Goal: Transaction & Acquisition: Purchase product/service

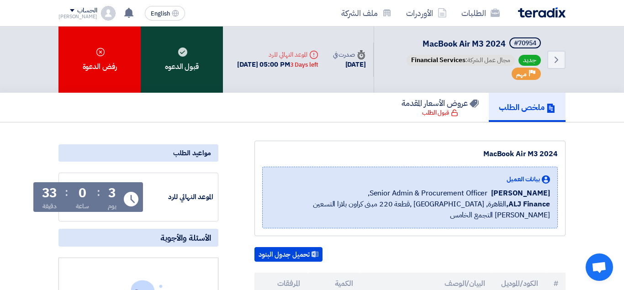
click at [205, 71] on div "قبول الدعوه" at bounding box center [182, 60] width 82 height 66
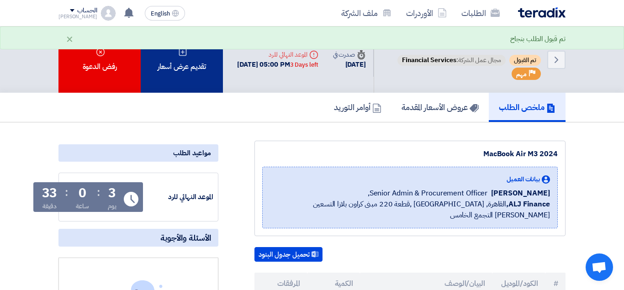
click at [192, 76] on div "تقديم عرض أسعار" at bounding box center [182, 60] width 82 height 66
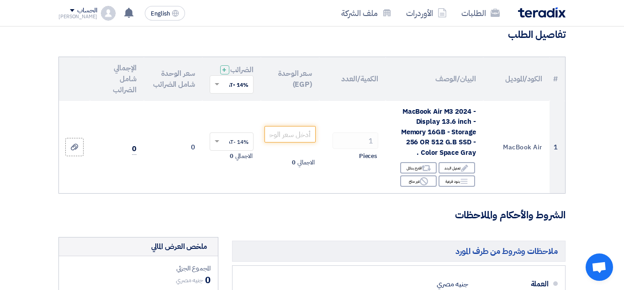
scroll to position [69, 0]
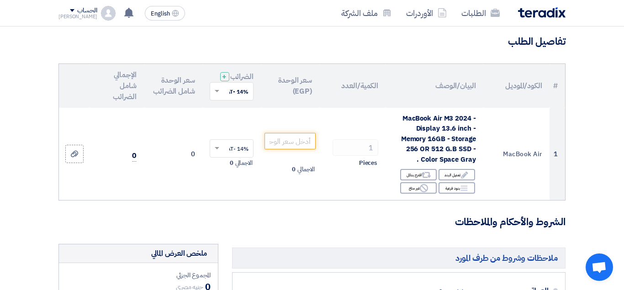
drag, startPoint x: 401, startPoint y: 130, endPoint x: 460, endPoint y: 223, distance: 109.3
click at [391, 256] on h5 "ملاحظات وشروط من طرف المورد" at bounding box center [399, 258] width 334 height 21
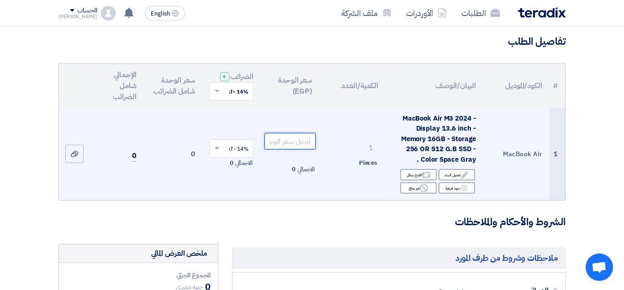
click at [285, 149] on input "number" at bounding box center [290, 141] width 51 height 16
click at [282, 147] on input "number" at bounding box center [290, 141] width 51 height 16
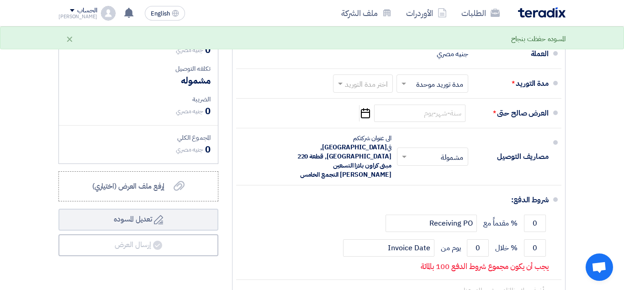
scroll to position [313, 0]
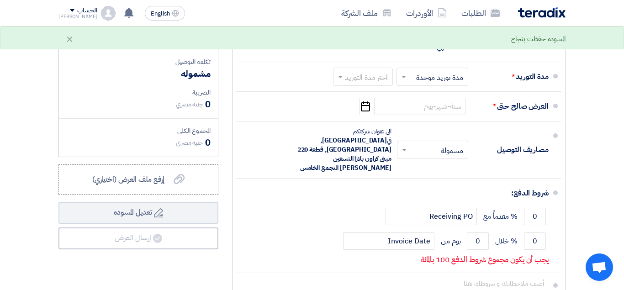
click at [223, 274] on div "ملخص العرض المالي المجموع الجزئي جنيه مصري 0 تكلفه التوصيل" at bounding box center [139, 162] width 174 height 325
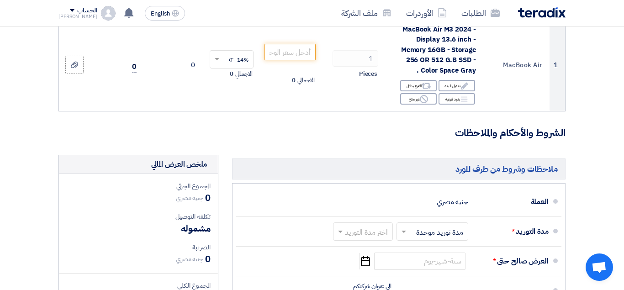
scroll to position [122, 0]
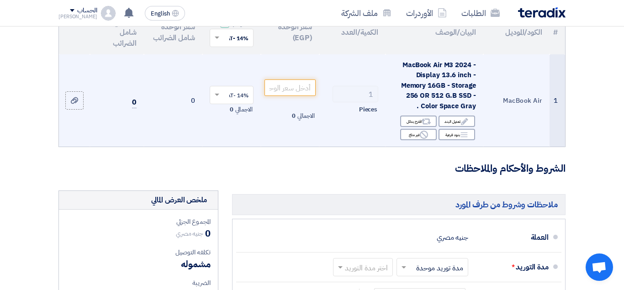
click at [213, 99] on span at bounding box center [215, 95] width 11 height 8
click at [239, 116] on span "14% -VAT" at bounding box center [236, 112] width 24 height 8
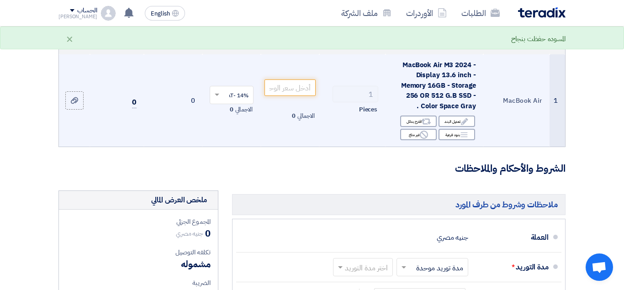
click at [357, 190] on form "تفاصيل الطلب # الكود/الموديل البيان/الوصف الكمية/العدد سعر الوحدة (EGP) الضرائب…" at bounding box center [312, 248] width 507 height 535
click at [326, 176] on h3 "الشروط والأحكام والملاحظات" at bounding box center [312, 169] width 507 height 14
click at [73, 38] on div "×" at bounding box center [70, 38] width 8 height 11
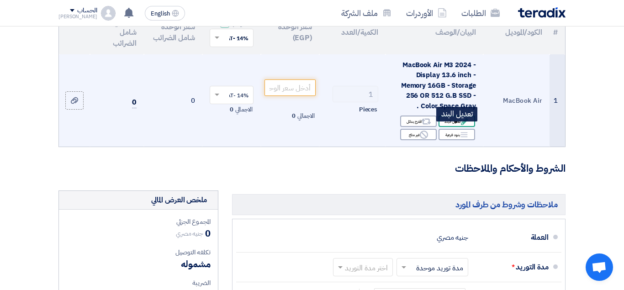
click at [457, 127] on div "Edit تعديل البند" at bounding box center [457, 121] width 37 height 11
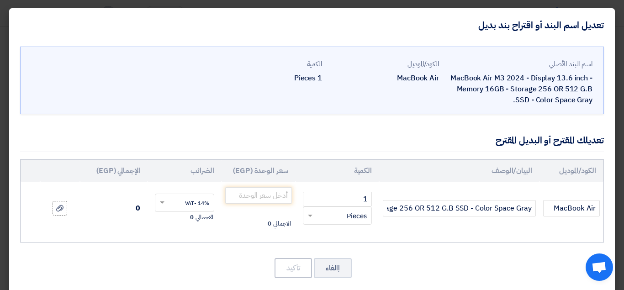
scroll to position [11, 0]
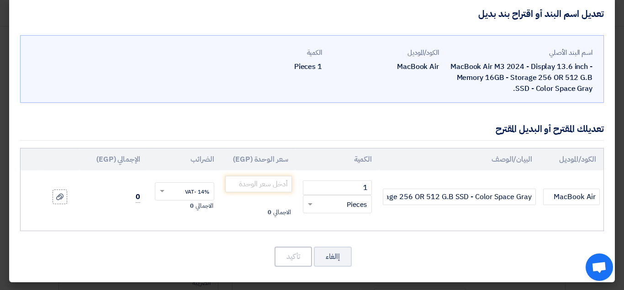
click at [8, 176] on modal-container "تعديل اسم البند أو اقتراح بند بديل اسم البند الأصلي MacBook Air M3 2024 - Displ…" at bounding box center [312, 145] width 624 height 290
click at [281, 187] on input "number" at bounding box center [258, 184] width 67 height 16
click at [172, 243] on div "اسم البند الأصلي MacBook Air M3 2024 - Display 13.6 inch - Memory 16GB - Storag…" at bounding box center [312, 157] width 606 height 252
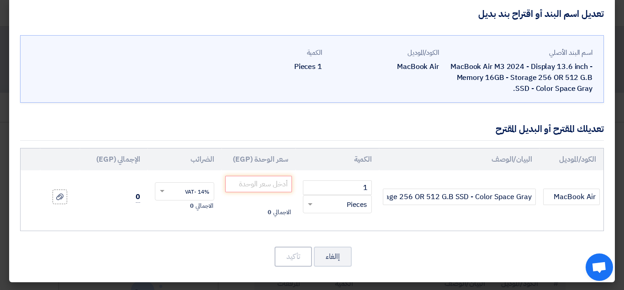
scroll to position [11, 0]
click at [310, 206] on span at bounding box center [309, 204] width 11 height 11
click at [411, 229] on div "الكود/الموديل البيان/الوصف الكمية سعر الوحدة (EGP) الضرائب الإجمالي (EGP) MacBo…" at bounding box center [312, 189] width 584 height 83
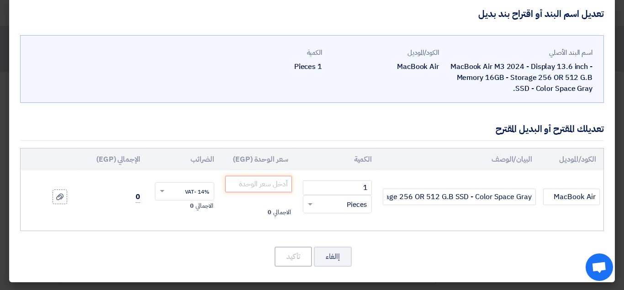
click at [411, 229] on div "الكود/الموديل البيان/الوصف الكمية سعر الوحدة (EGP) الضرائب الإجمالي (EGP) MacBo…" at bounding box center [312, 189] width 584 height 83
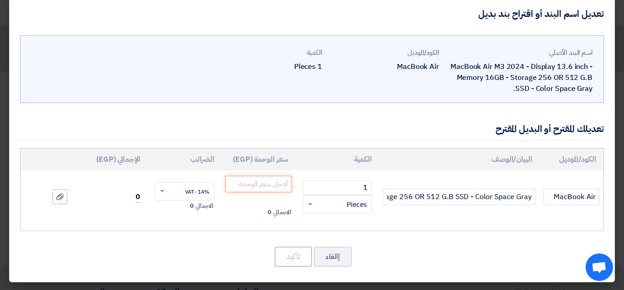
scroll to position [11, 0]
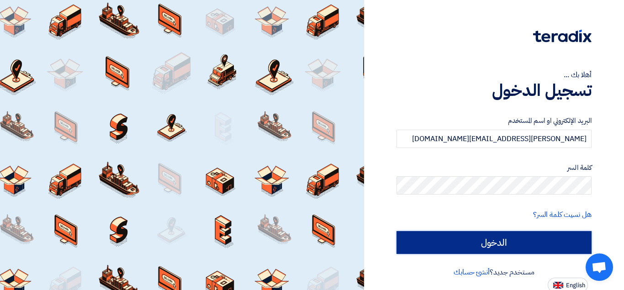
click at [528, 248] on input "الدخول" at bounding box center [494, 242] width 195 height 23
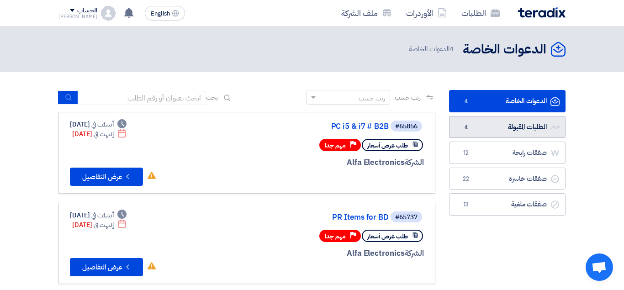
click at [525, 128] on link "الطلبات المقبولة الطلبات المقبولة 4" at bounding box center [507, 127] width 117 height 22
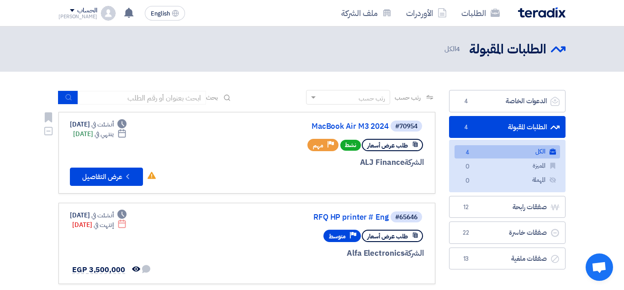
click at [105, 186] on link "#70954 MacBook Air M3 2024 طلب عرض أسعار نشط Priority مهم الشركة ALJ Finance De…" at bounding box center [247, 153] width 377 height 82
click at [108, 176] on button "Check details عرض التفاصيل" at bounding box center [106, 177] width 73 height 18
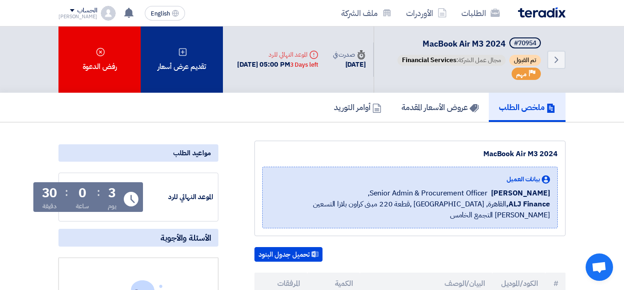
click at [200, 58] on div "تقديم عرض أسعار" at bounding box center [182, 60] width 82 height 66
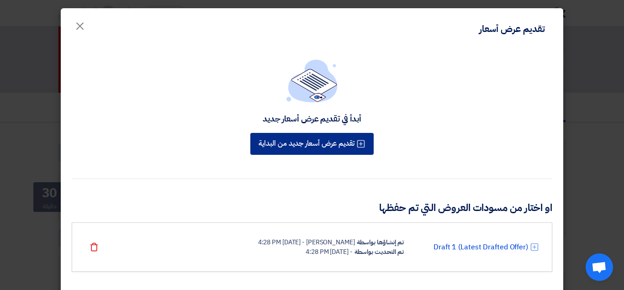
click at [342, 148] on button "تقديم عرض أسعار جديد من البداية" at bounding box center [311, 144] width 123 height 22
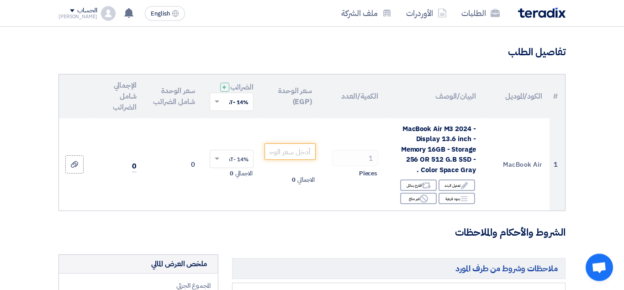
scroll to position [58, 0]
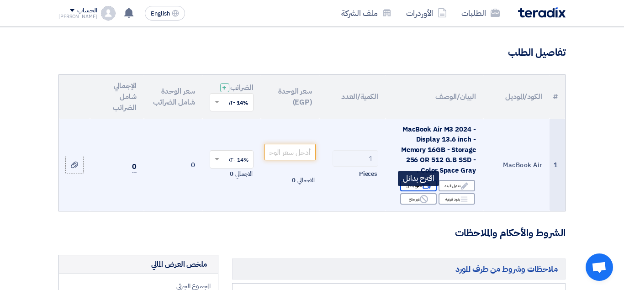
click at [422, 191] on icon "Alternative" at bounding box center [426, 186] width 10 height 10
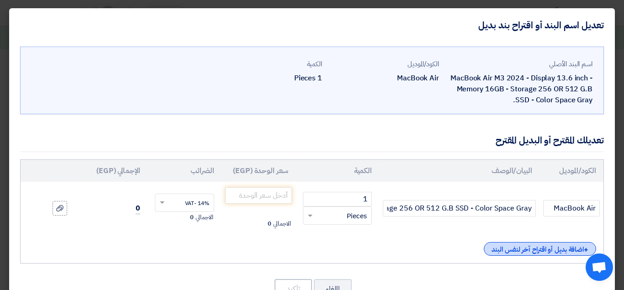
click at [540, 244] on div "+ اضافة بديل أو اقتراح آخر لنفس البند" at bounding box center [540, 249] width 112 height 14
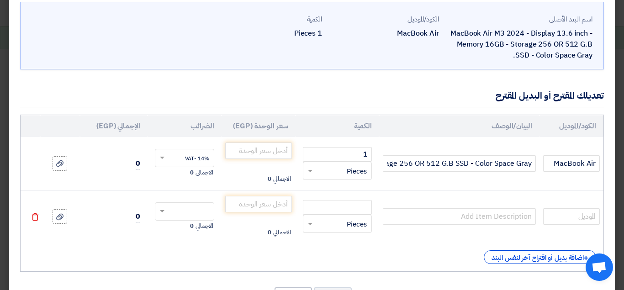
scroll to position [66, 0]
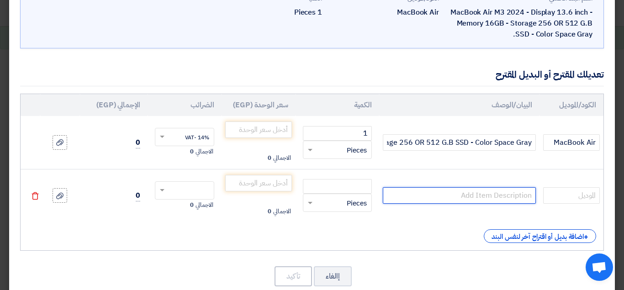
click at [475, 188] on input "text" at bounding box center [459, 195] width 153 height 16
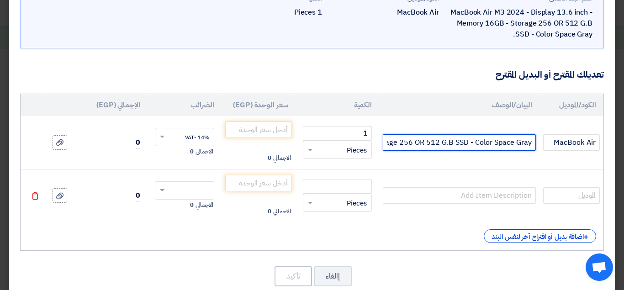
click at [448, 143] on input "MacBook Air M3 2024 - Display 13.6 inch - Memory 16GB - Storage 256 OR 512 G.B …" at bounding box center [459, 142] width 153 height 16
click at [437, 143] on input "MacBook Air M3 2024 - Display 13.6 inch - Memory 16GB - Storage 256 OR 512 G.B …" at bounding box center [459, 142] width 153 height 16
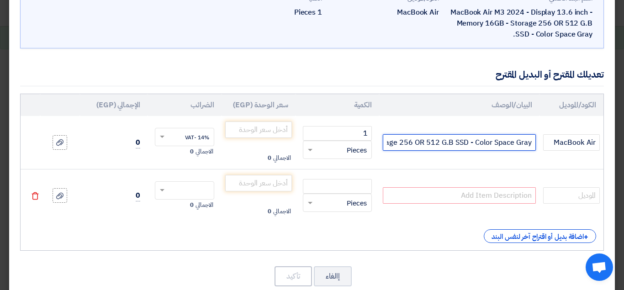
click at [442, 140] on input "MacBook Air M3 2024 - Display 13.6 inch - Memory 16GB - Storage 256 OR 512 G.B …" at bounding box center [459, 142] width 153 height 16
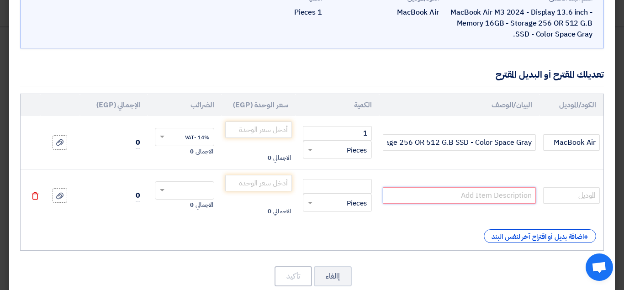
click at [470, 198] on input "text" at bounding box center [459, 195] width 153 height 16
paste input "MacBook Air M3 2024 - Display 13.6 inch - Memory 16GB - Storage 256 OR 512 G.B …"
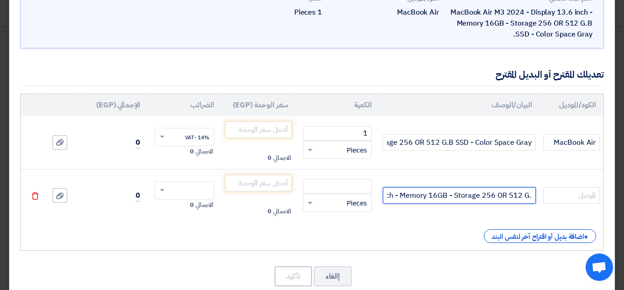
scroll to position [0, -78]
drag, startPoint x: 502, startPoint y: 194, endPoint x: 449, endPoint y: 200, distance: 53.3
click at [449, 200] on input "MacBook Air M3 2024 - Display 13.6 inch - Memory 16GB - Storage 256 OR 512 G.B …" at bounding box center [459, 195] width 153 height 16
drag, startPoint x: 476, startPoint y: 196, endPoint x: 536, endPoint y: 204, distance: 60.4
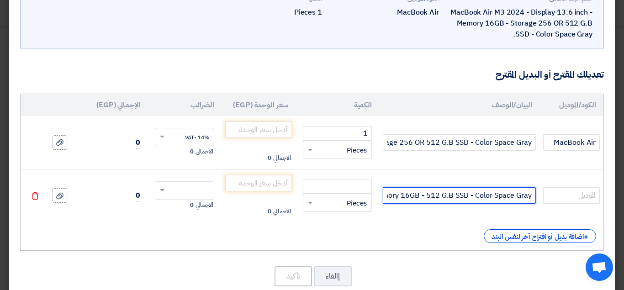
click at [536, 204] on input "MacBook Air M3 2024 - Display 13.6 inch - Memory 16GB - 512 G.B SSD - Color Spa…" at bounding box center [459, 195] width 153 height 16
type input "MacBook Air M3 2024 - Display 13.6 inch - Memory 16GB - 512 G.B SSD - ."
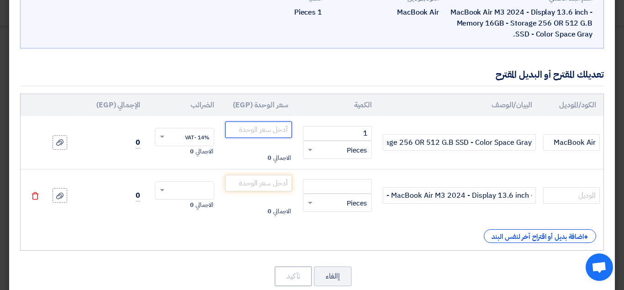
click at [277, 130] on input "number" at bounding box center [258, 130] width 67 height 16
click at [261, 132] on input "number" at bounding box center [258, 130] width 67 height 16
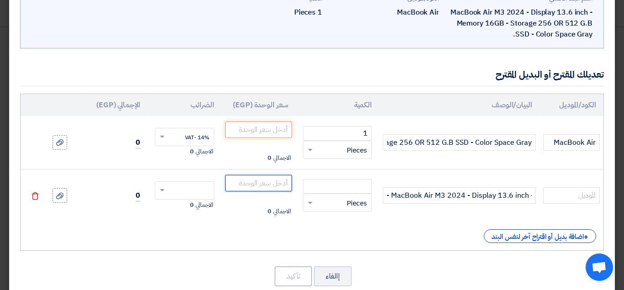
click at [274, 182] on input "number" at bounding box center [258, 183] width 67 height 16
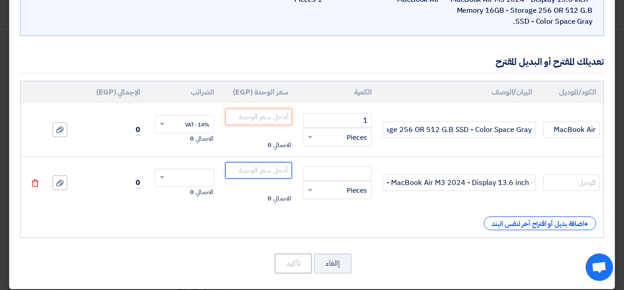
scroll to position [86, 0]
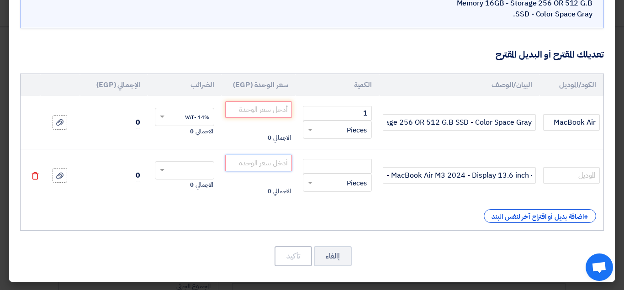
click at [259, 164] on input "number" at bounding box center [258, 163] width 67 height 16
click at [160, 167] on span at bounding box center [160, 170] width 11 height 8
click at [183, 187] on div "14% -VAT" at bounding box center [184, 188] width 59 height 16
click at [124, 224] on div "الكود/الموديل البيان/الوصف الكمية سعر الوحدة (EGP) الضرائب الإجمالي (EGP) MacBo…" at bounding box center [312, 152] width 584 height 157
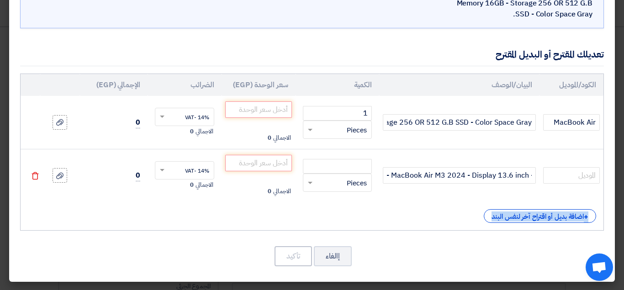
click at [124, 224] on div "الكود/الموديل البيان/الوصف الكمية سعر الوحدة (EGP) الضرائب الإجمالي (EGP) MacBo…" at bounding box center [312, 152] width 584 height 157
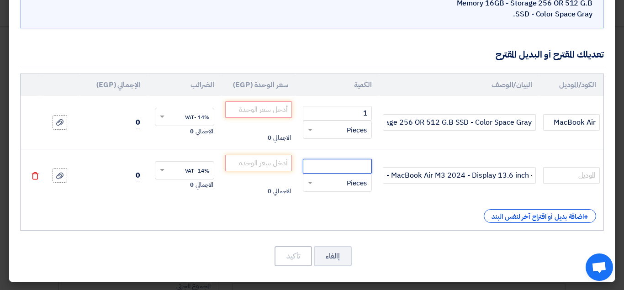
click at [341, 164] on input "number" at bounding box center [337, 166] width 69 height 15
type input "1"
click at [350, 215] on div "+ اضافة بديل أو اقتراح آخر لنفس البند" at bounding box center [312, 216] width 569 height 14
drag, startPoint x: 7, startPoint y: 164, endPoint x: 12, endPoint y: 114, distance: 50.1
click at [11, 114] on modal-container "تعديل اسم البند أو اقتراح بند بديل اسم البند الأصلي MacBook Air M3 2024 - Displ…" at bounding box center [312, 145] width 624 height 290
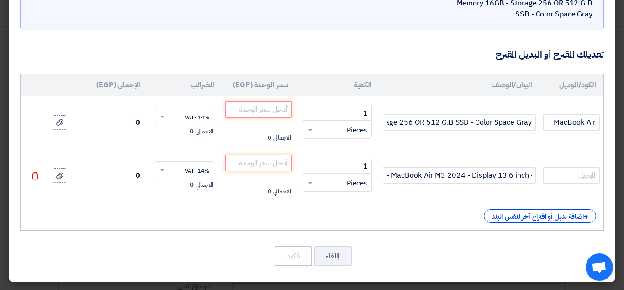
click at [165, 222] on div "+ اضافة بديل أو اقتراح آخر لنفس البند" at bounding box center [312, 216] width 569 height 14
click at [165, 221] on div "+ اضافة بديل أو اقتراح آخر لنفس البند" at bounding box center [312, 216] width 569 height 14
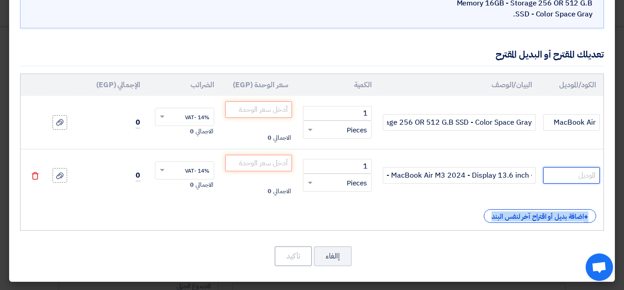
click at [579, 178] on input "text" at bounding box center [571, 175] width 57 height 16
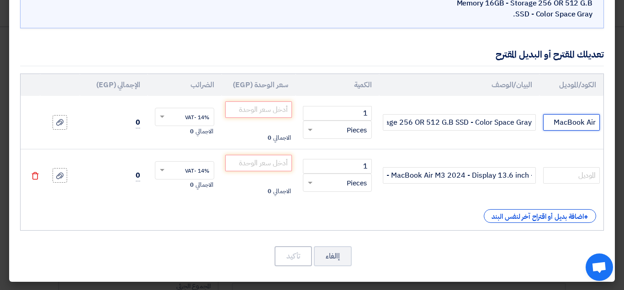
click at [569, 117] on input "MacBook Air" at bounding box center [571, 122] width 57 height 16
click at [570, 129] on input "MacBook Air" at bounding box center [571, 122] width 57 height 16
click at [569, 174] on input "text" at bounding box center [571, 175] width 57 height 16
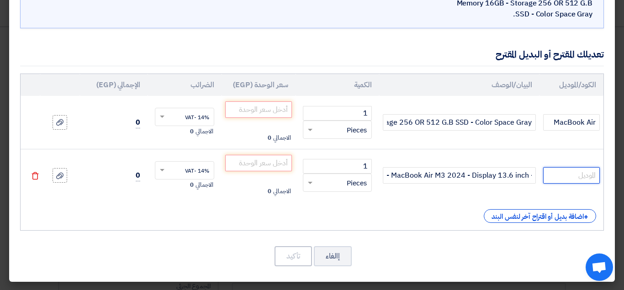
paste input "MacBook Air"
type input "MacBook Air"
click at [462, 262] on div "إالغاء تأكيد" at bounding box center [312, 256] width 584 height 22
click at [132, 171] on td "0" at bounding box center [114, 175] width 68 height 53
click at [133, 172] on td "0" at bounding box center [114, 175] width 68 height 53
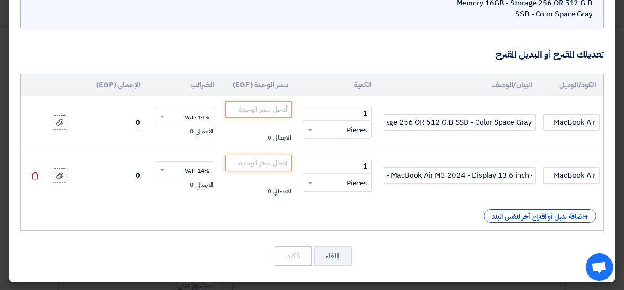
click at [134, 175] on td "0" at bounding box center [114, 175] width 68 height 53
click at [90, 183] on td "0" at bounding box center [114, 175] width 68 height 53
click at [252, 196] on div "الاجمالي 0" at bounding box center [258, 191] width 67 height 11
click at [286, 161] on input "number" at bounding box center [258, 163] width 67 height 16
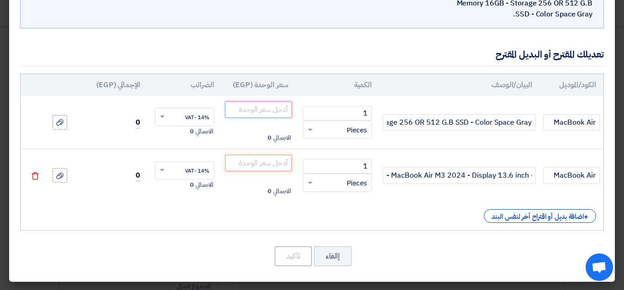
click at [288, 108] on input "number" at bounding box center [258, 109] width 67 height 16
click at [210, 223] on div "+ اضافة بديل أو اقتراح آخر لنفس البند" at bounding box center [312, 216] width 569 height 14
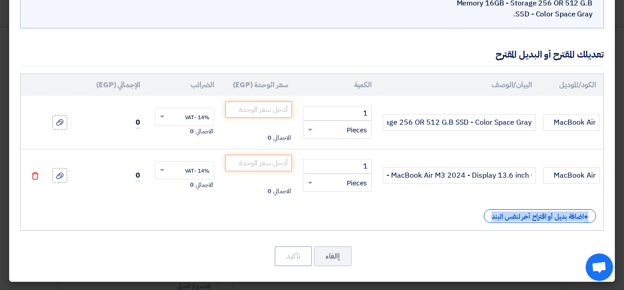
click at [210, 223] on div "+ اضافة بديل أو اقتراح آخر لنفس البند" at bounding box center [312, 216] width 569 height 14
click at [213, 222] on div "+ اضافة بديل أو اقتراح آخر لنفس البند" at bounding box center [312, 216] width 569 height 14
click at [91, 208] on div "الكود/الموديل البيان/الوصف الكمية سعر الوحدة (EGP) الضرائب الإجمالي (EGP) MacBo…" at bounding box center [312, 152] width 584 height 157
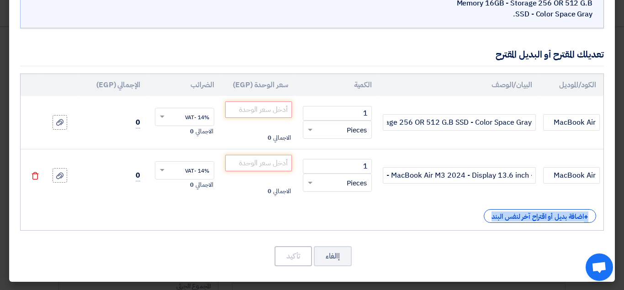
click at [91, 208] on div "الكود/الموديل البيان/الوصف الكمية سعر الوحدة (EGP) الضرائب الإجمالي (EGP) MacBo…" at bounding box center [312, 152] width 584 height 157
click at [112, 213] on div "+ اضافة بديل أو اقتراح آخر لنفس البند" at bounding box center [312, 216] width 569 height 14
click at [113, 213] on div "+ اضافة بديل أو اقتراح آخر لنفس البند" at bounding box center [312, 216] width 569 height 14
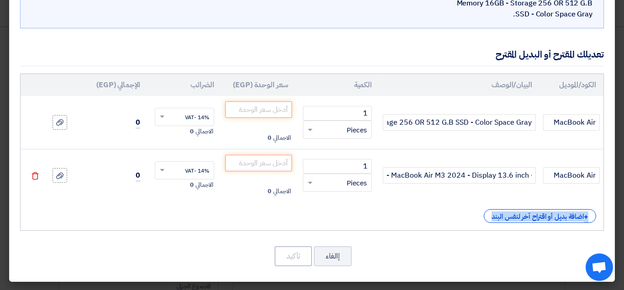
click at [113, 213] on div "+ اضافة بديل أو اقتراح آخر لنفس البند" at bounding box center [312, 216] width 569 height 14
click at [133, 251] on div "إالغاء تأكيد" at bounding box center [312, 256] width 584 height 22
click at [62, 123] on use at bounding box center [59, 122] width 7 height 6
click at [0, 0] on input "file" at bounding box center [0, 0] width 0 height 0
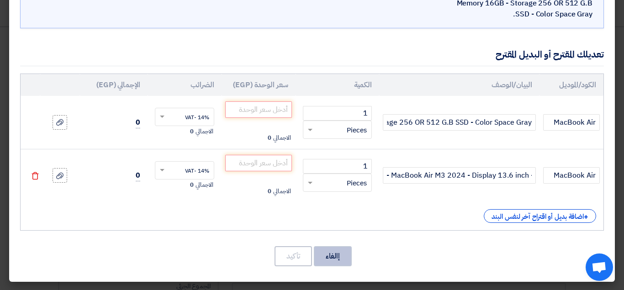
click at [327, 266] on button "إالغاء" at bounding box center [333, 256] width 38 height 20
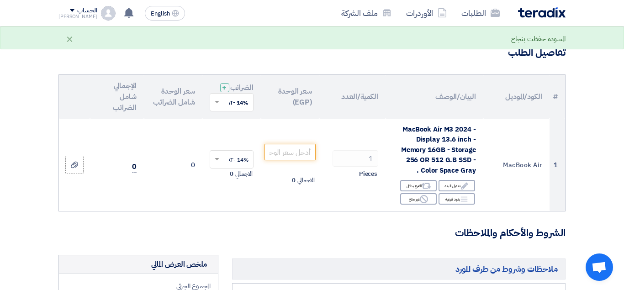
click at [308, 34] on div "المسوده حفظت بنجاح ×" at bounding box center [312, 38] width 507 height 11
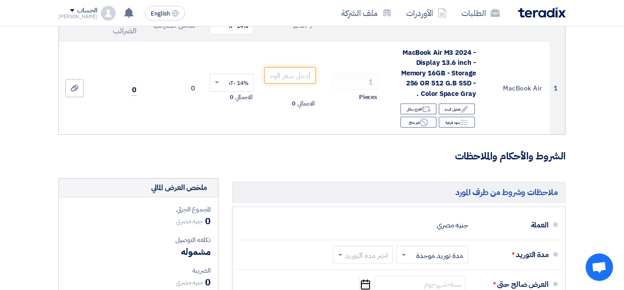
scroll to position [169, 0]
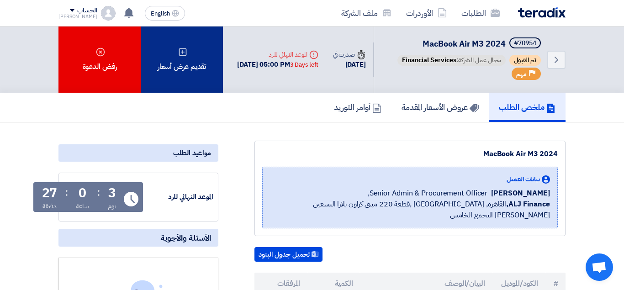
click at [202, 64] on div "تقديم عرض أسعار" at bounding box center [182, 60] width 82 height 66
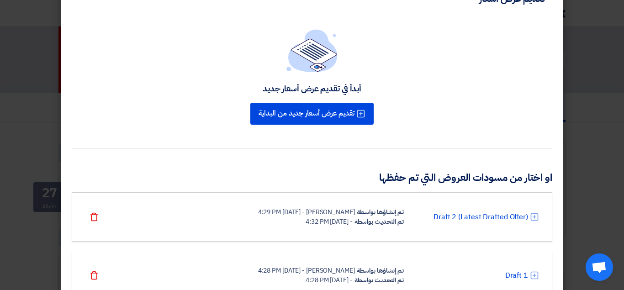
scroll to position [66, 0]
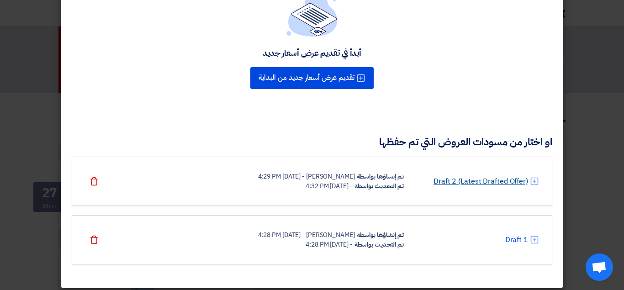
click at [482, 180] on link "Draft 2 (Latest Drafted Offer)" at bounding box center [481, 181] width 95 height 11
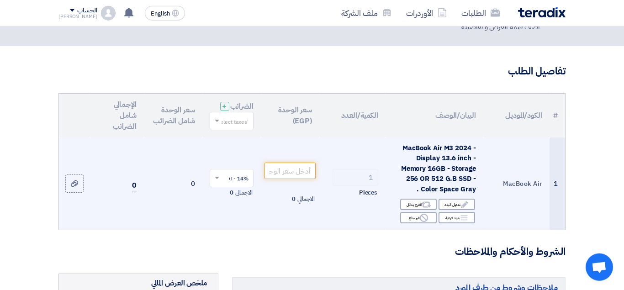
scroll to position [0, 0]
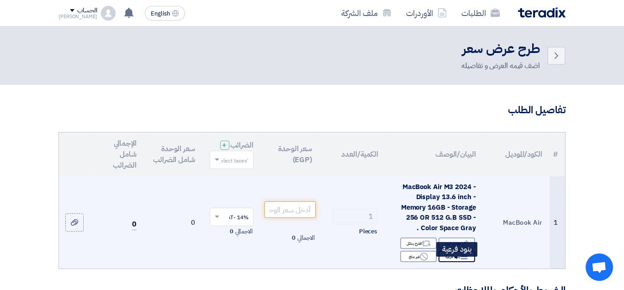
click at [459, 262] on div "Breakdown بنود فرعية" at bounding box center [457, 256] width 37 height 11
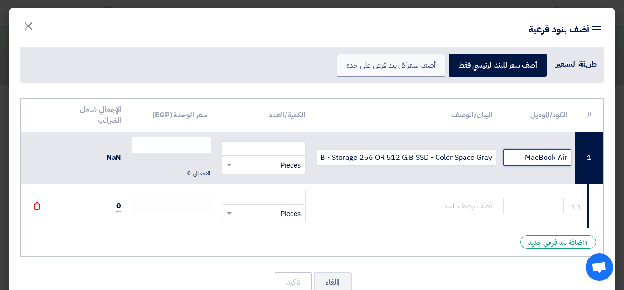
click at [528, 152] on input "MacBook Air" at bounding box center [538, 157] width 68 height 16
click at [529, 209] on input "text" at bounding box center [534, 206] width 60 height 16
paste input "MacBook Air"
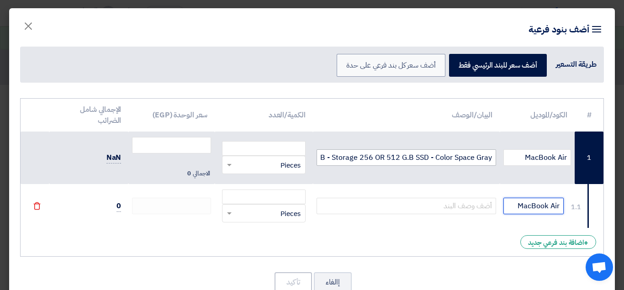
type input "MacBook Air"
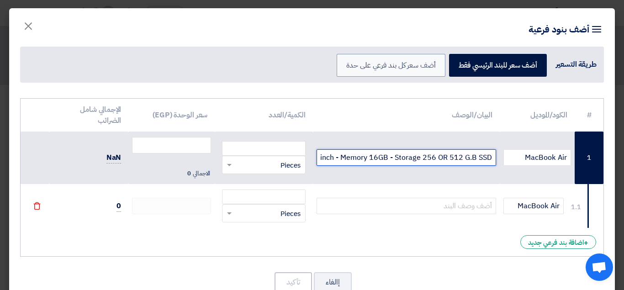
scroll to position [0, -188]
drag, startPoint x: 490, startPoint y: 158, endPoint x: 326, endPoint y: 158, distance: 164.6
click at [326, 158] on input "MacBook Air M3 2024 - Display 13.6 inch - Memory 16GB - Storage 256 OR 512 G.B …" at bounding box center [407, 157] width 180 height 16
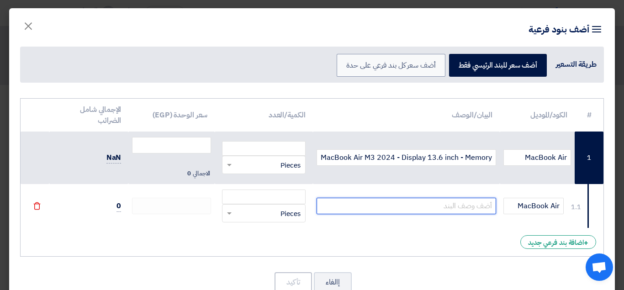
click at [389, 205] on input "text" at bounding box center [407, 206] width 180 height 16
paste input "MacBook Air M3 2024 - Display 13.6 inch - Memory 16GB - Storage 256 OR 512 G.B …"
click at [373, 207] on input "MacBook Air M3 2024 - Display 13.6 inch - Memory 16GB - Storage 256 OR 512 G.B …" at bounding box center [407, 206] width 180 height 16
drag, startPoint x: 389, startPoint y: 206, endPoint x: 460, endPoint y: 209, distance: 71.8
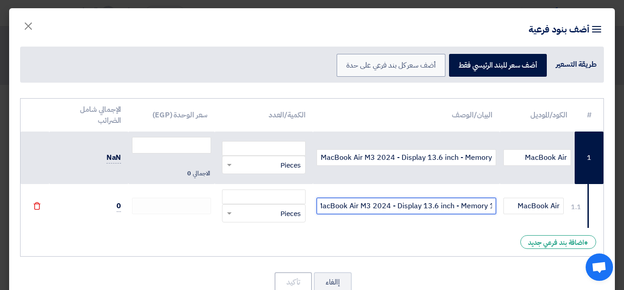
click at [460, 209] on input "MacBook Air M3 2024 - Display 13.6 inch - Memory 16GB - Storage 256 OR 512 G.B …" at bounding box center [407, 206] width 180 height 16
type input "MacBook Air M3 2024 - Display 13.6 inch - 512 G.B SSD - Color Space Gra"
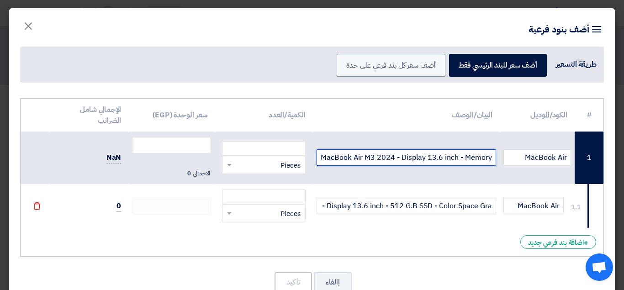
click at [459, 160] on input "MacBook Air M3 2024 - Display 13.6 inch - Memory 16GB - Storage 256 OR 512 G.B …" at bounding box center [407, 157] width 180 height 16
click at [454, 152] on input "MacBook Air M3 2024 - Display 13.6 inch - Memory 16GB - Storage 256 OR 512 G.B …" at bounding box center [407, 157] width 180 height 16
drag, startPoint x: 409, startPoint y: 157, endPoint x: 462, endPoint y: 161, distance: 52.7
click at [462, 161] on input "MacBook Air M3 2024 - Display 13.6 inch - Memory 16GB - Storage 256 OR 512 G.B …" at bounding box center [407, 157] width 180 height 16
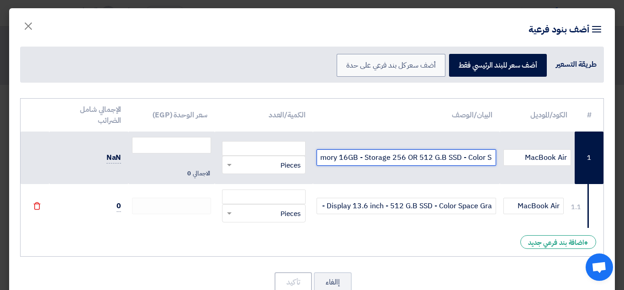
click at [462, 161] on input "MacBook Air M3 2024 - Display 13.6 inch - Memory 16GB - Storage 256 OR 512 G.B …" at bounding box center [407, 157] width 180 height 16
drag, startPoint x: 463, startPoint y: 157, endPoint x: 415, endPoint y: 156, distance: 48.0
click at [415, 156] on input "MacBook Air M3 2024 - Display 13.6 inch - Memory 16GB - Storage 256 OR 512 G.B …" at bounding box center [407, 157] width 180 height 16
type input "MacBook Air M3 2024 - Display 13.6 inch - Memory 16GB - Storage 256 - Color Spa…"
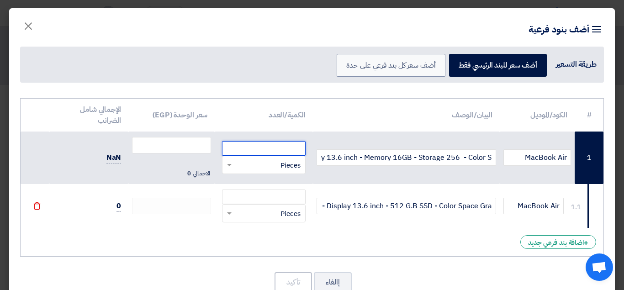
click at [284, 151] on input "number" at bounding box center [263, 148] width 83 height 15
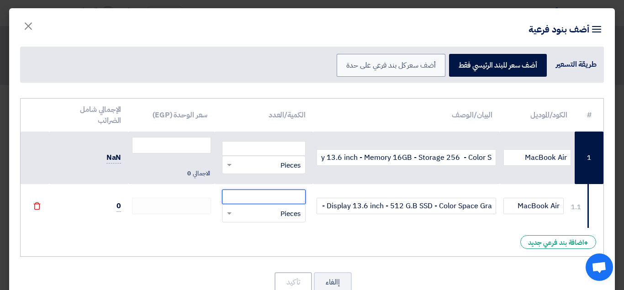
click at [273, 196] on input "number" at bounding box center [263, 197] width 83 height 15
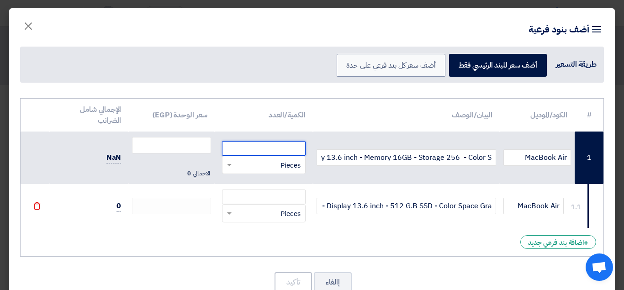
click at [278, 149] on input "number" at bounding box center [263, 148] width 83 height 15
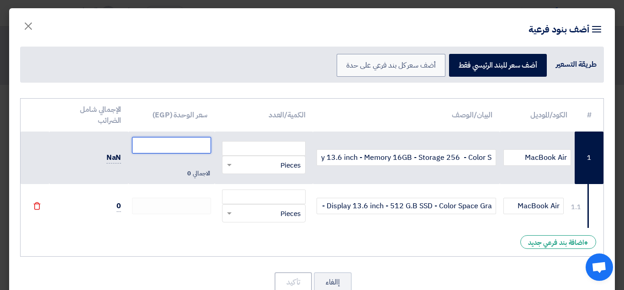
click at [179, 146] on input "number" at bounding box center [171, 145] width 79 height 16
paste input "51754.38596491228"
type input "51754.38596491228"
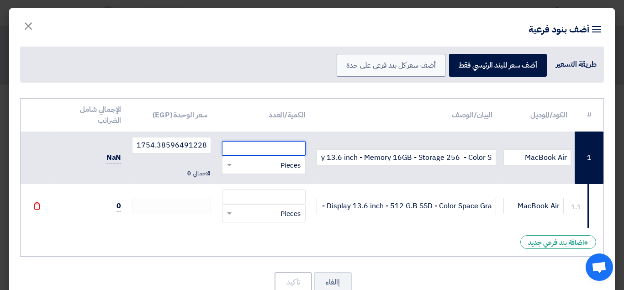
click at [284, 151] on input "number" at bounding box center [263, 148] width 83 height 15
type input "1"
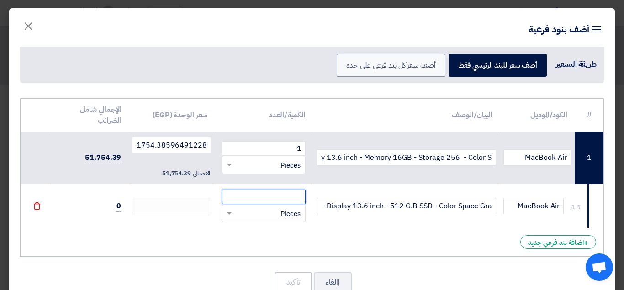
click at [282, 199] on input "number" at bounding box center [263, 197] width 83 height 15
click at [252, 197] on input "number" at bounding box center [263, 197] width 83 height 15
type input "1"
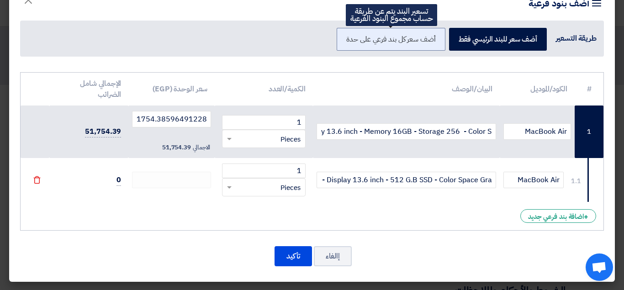
click at [387, 43] on label "أضف سعر كل بند فرعي على حدة" at bounding box center [391, 39] width 108 height 23
click at [430, 42] on input "أضف سعر كل بند فرعي على حدة" at bounding box center [433, 39] width 6 height 6
radio input "true"
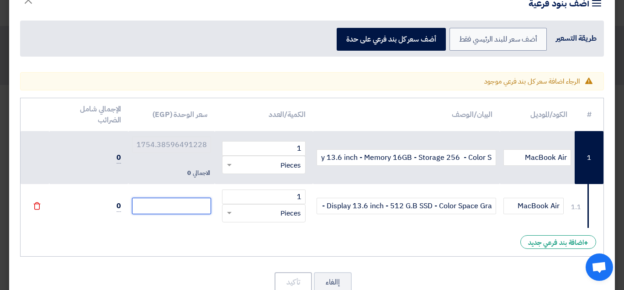
click at [186, 205] on input "number" at bounding box center [171, 206] width 79 height 16
type input "0"
click at [194, 204] on input "number" at bounding box center [171, 206] width 79 height 16
type input "8"
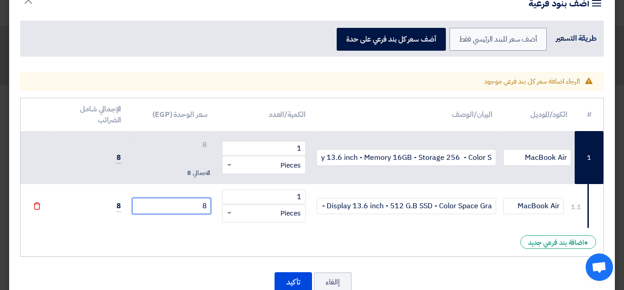
type input "85"
type input "855"
type input "8550"
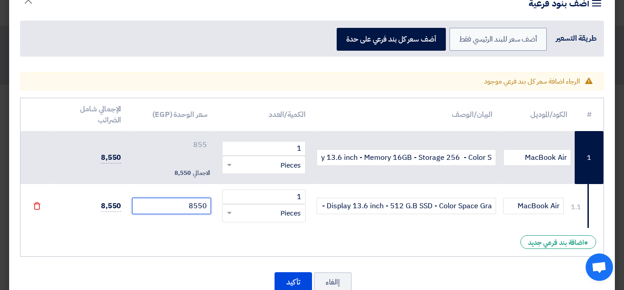
type input "8550"
type input "85500"
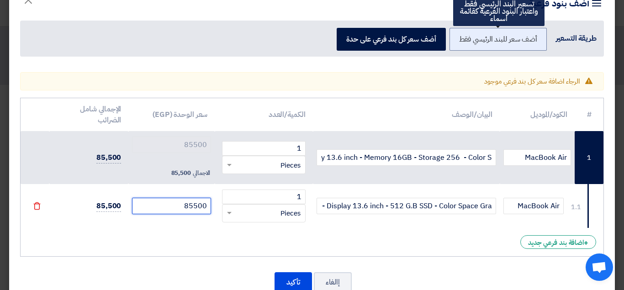
type input "85500"
click at [506, 43] on label "أضف سعر للبند الرئيسي فقط" at bounding box center [499, 39] width 98 height 23
click at [532, 42] on input "أضف سعر للبند الرئيسي فقط" at bounding box center [535, 39] width 6 height 6
radio input "true"
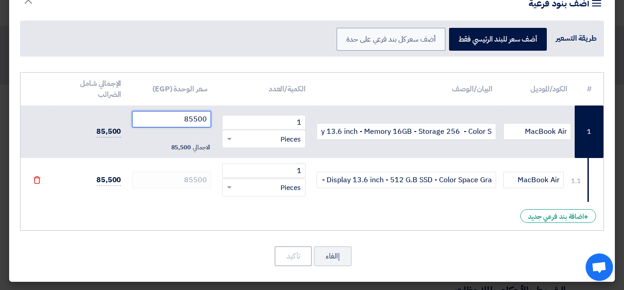
click at [177, 122] on input "85500" at bounding box center [171, 119] width 79 height 16
click at [172, 110] on td "85500 الاجمالي 85,500" at bounding box center [171, 132] width 86 height 53
click at [173, 114] on input "85500" at bounding box center [171, 119] width 79 height 16
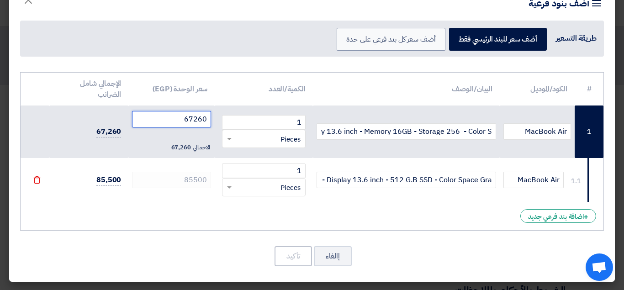
type input "67260"
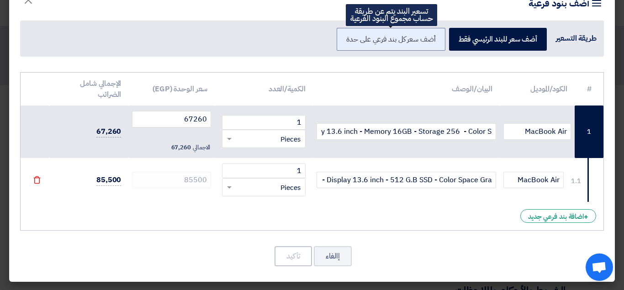
click at [391, 35] on label "أضف سعر كل بند فرعي على حدة" at bounding box center [391, 39] width 108 height 23
click at [430, 36] on input "أضف سعر كل بند فرعي على حدة" at bounding box center [433, 39] width 6 height 6
radio input "true"
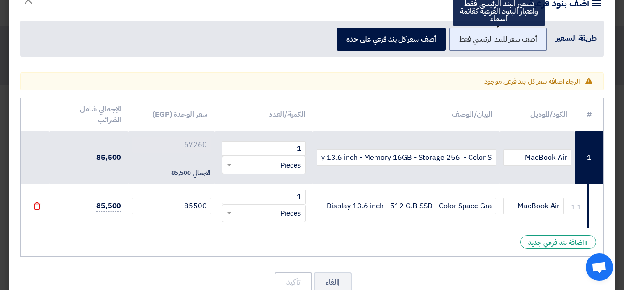
click at [484, 35] on label "أضف سعر للبند الرئيسي فقط" at bounding box center [499, 39] width 98 height 23
click at [532, 36] on input "أضف سعر للبند الرئيسي فقط" at bounding box center [535, 39] width 6 height 6
radio input "true"
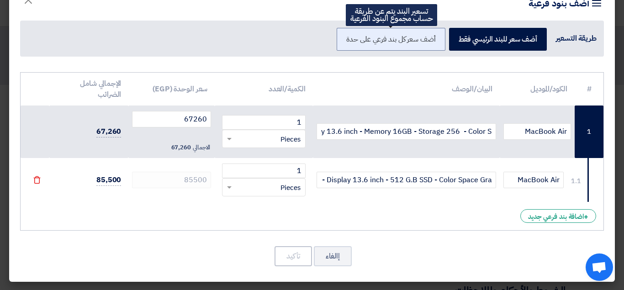
click at [378, 39] on label "أضف سعر كل بند فرعي على حدة" at bounding box center [391, 39] width 108 height 23
click at [430, 39] on input "أضف سعر كل بند فرعي على حدة" at bounding box center [433, 39] width 6 height 6
radio input "true"
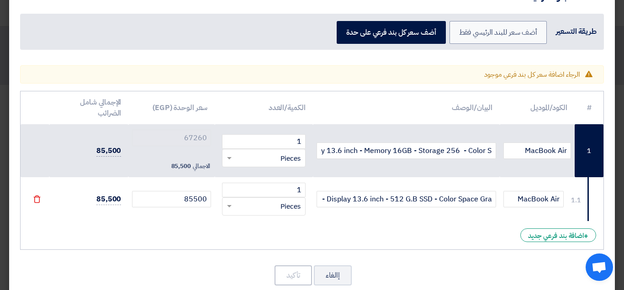
scroll to position [52, 0]
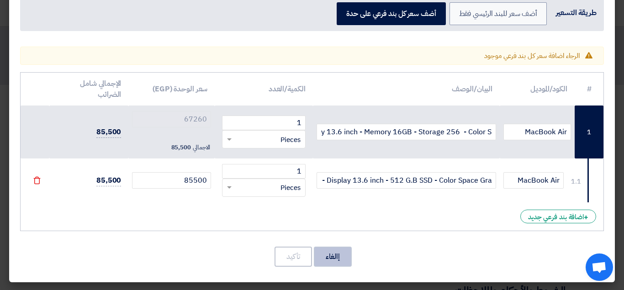
click at [337, 261] on button "إالغاء" at bounding box center [333, 257] width 38 height 20
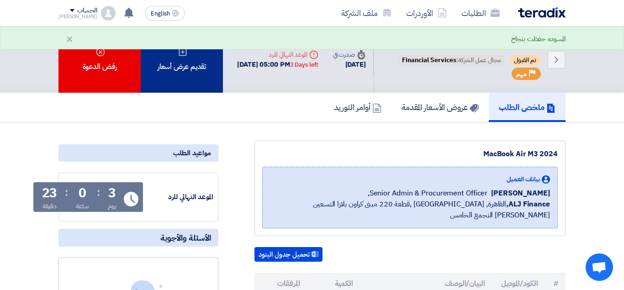
click at [176, 57] on div "تقديم عرض أسعار" at bounding box center [182, 60] width 82 height 66
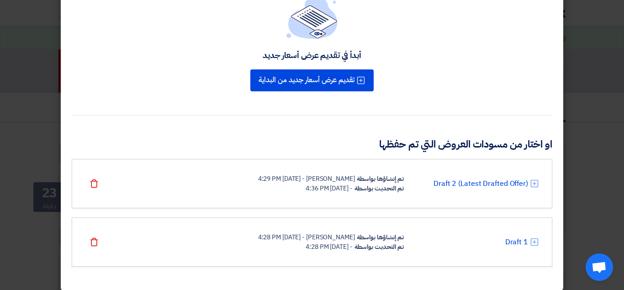
scroll to position [66, 0]
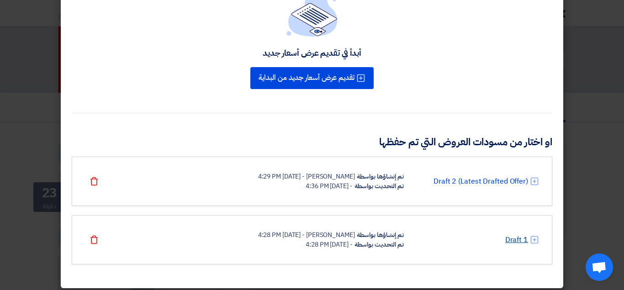
click at [518, 240] on link "Draft 1" at bounding box center [517, 239] width 23 height 11
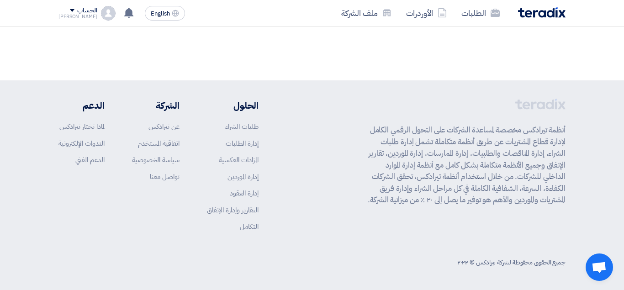
scroll to position [0, 0]
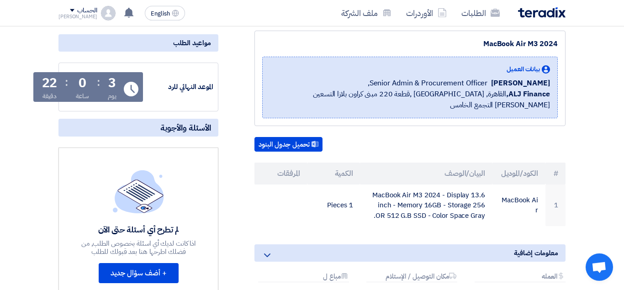
scroll to position [58, 0]
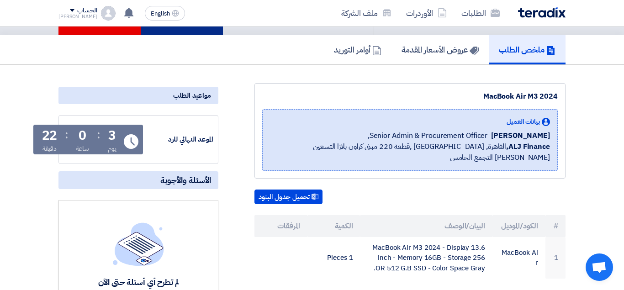
click at [202, 35] on div "تقديم عرض أسعار" at bounding box center [182, 2] width 82 height 66
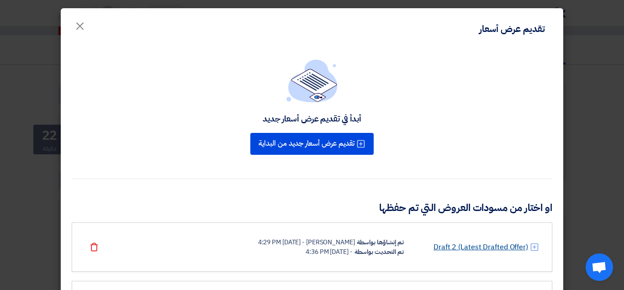
click at [479, 246] on link "Draft 2 (Latest Drafted Offer)" at bounding box center [481, 247] width 95 height 11
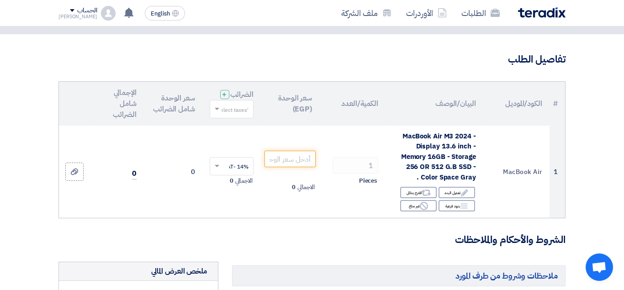
scroll to position [67, 0]
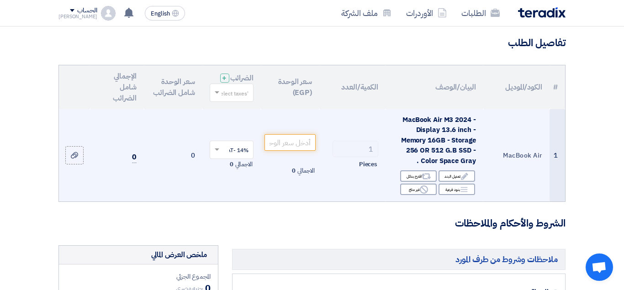
click at [257, 147] on td "14% -VAT × الاجمالي 0" at bounding box center [231, 155] width 59 height 93
click at [282, 150] on input "number" at bounding box center [290, 142] width 51 height 16
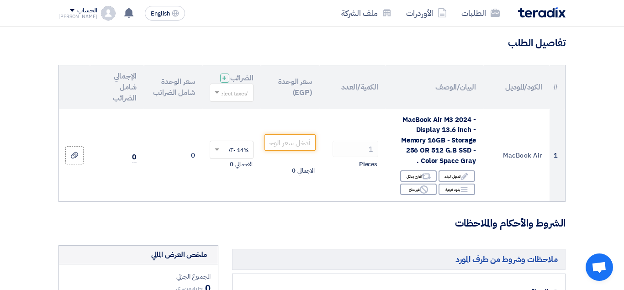
click at [238, 101] on input "text" at bounding box center [237, 93] width 26 height 15
click at [237, 114] on span "14% -VAT" at bounding box center [236, 110] width 25 height 8
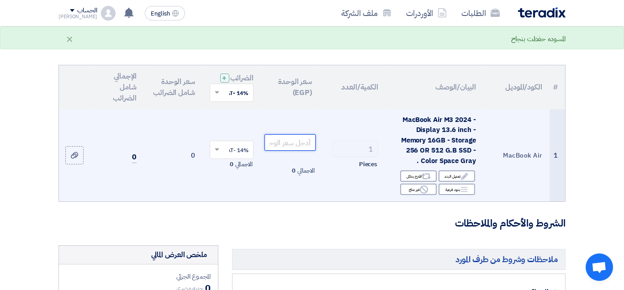
click at [292, 151] on input "number" at bounding box center [290, 142] width 51 height 16
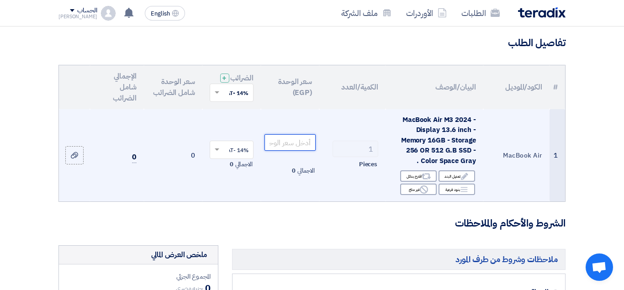
click at [295, 145] on input "number" at bounding box center [290, 142] width 51 height 16
paste input "67260"
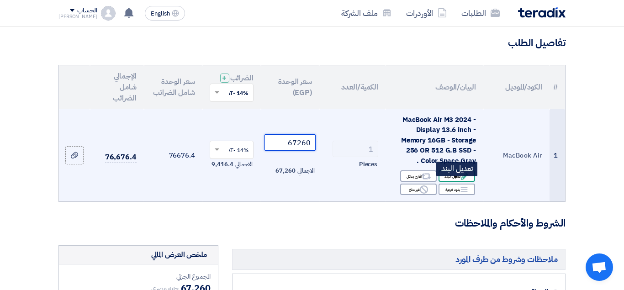
type input "67260"
click at [453, 182] on div "Edit تعديل البند" at bounding box center [457, 175] width 37 height 11
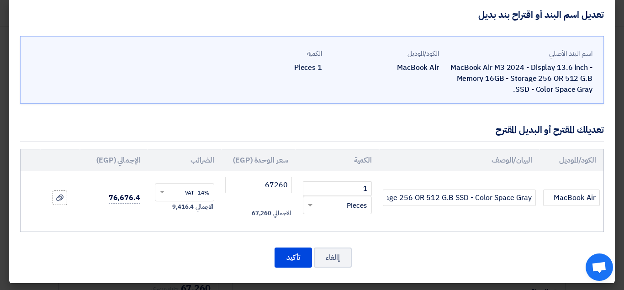
scroll to position [11, 0]
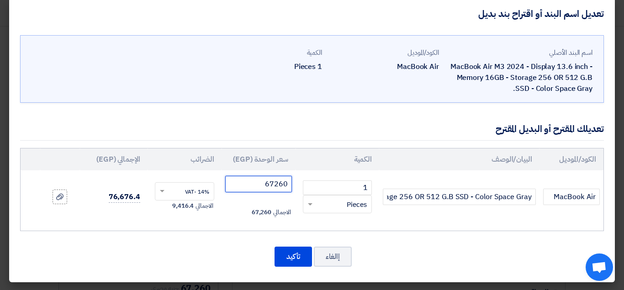
click at [256, 178] on input "67260" at bounding box center [258, 184] width 67 height 16
paste input "8550"
type input "85500"
click at [437, 252] on div "إالغاء تأكيد" at bounding box center [312, 257] width 584 height 22
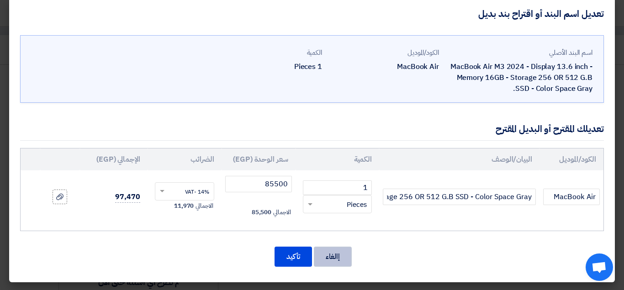
click at [333, 257] on button "إالغاء" at bounding box center [333, 257] width 38 height 20
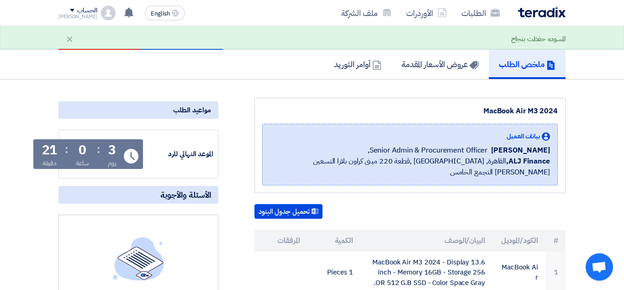
scroll to position [0, 0]
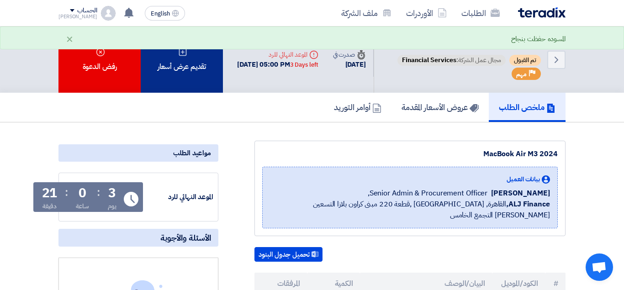
click at [206, 88] on div "تقديم عرض أسعار" at bounding box center [182, 60] width 82 height 66
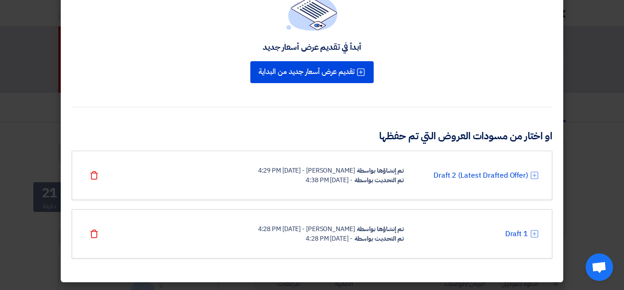
scroll to position [6, 0]
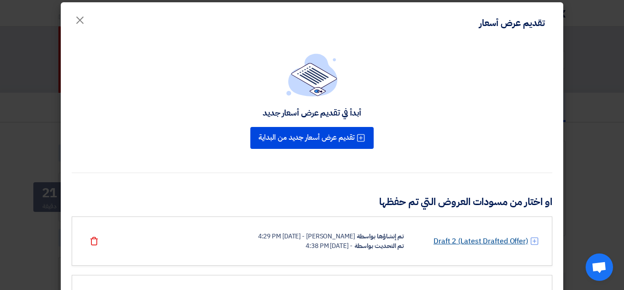
click at [469, 238] on link "Draft 2 (Latest Drafted Offer)" at bounding box center [481, 241] width 95 height 11
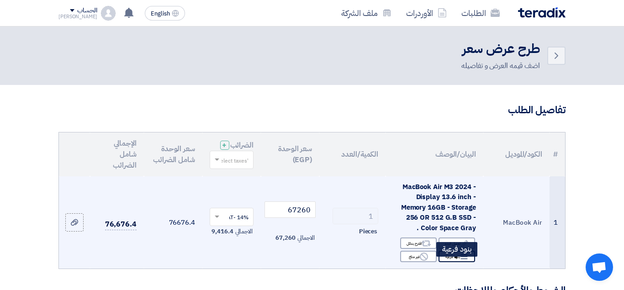
click at [449, 262] on div "Breakdown بنود فرعية" at bounding box center [457, 256] width 37 height 11
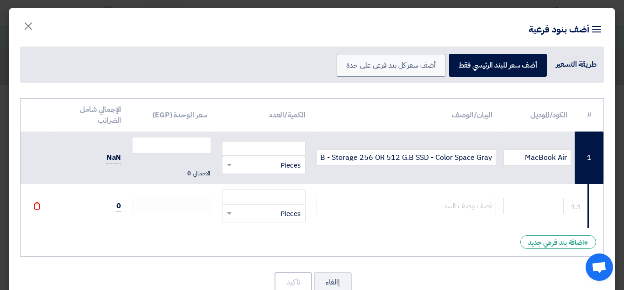
click at [164, 154] on td "الاجمالي 0" at bounding box center [171, 158] width 86 height 53
click at [177, 148] on input "number" at bounding box center [171, 145] width 79 height 16
click at [267, 154] on input "number" at bounding box center [263, 148] width 83 height 15
click at [189, 146] on input "number" at bounding box center [171, 145] width 79 height 16
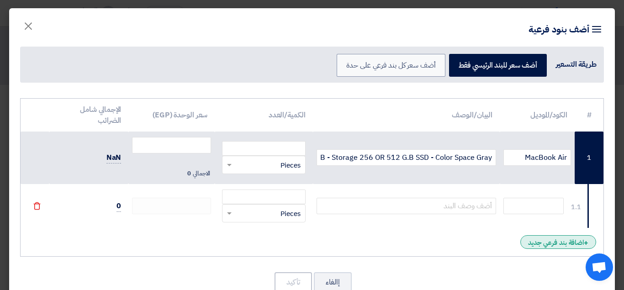
click at [559, 243] on div "+ اضافة بند فرعي جديد" at bounding box center [559, 242] width 76 height 14
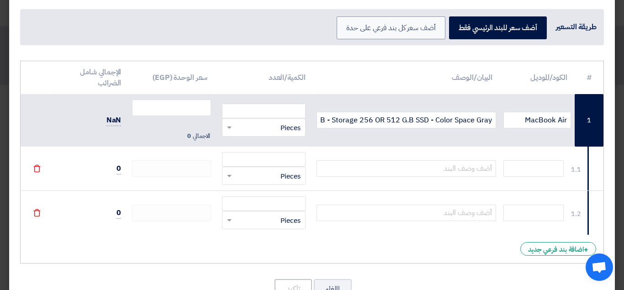
scroll to position [59, 0]
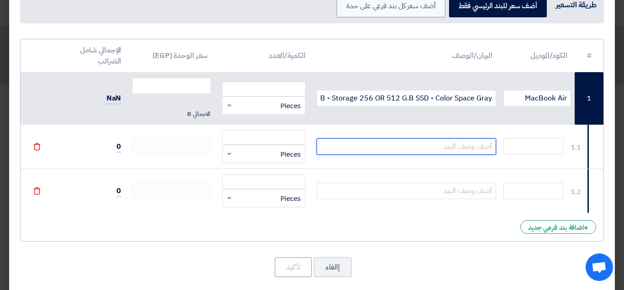
click at [439, 153] on input "text" at bounding box center [407, 147] width 180 height 16
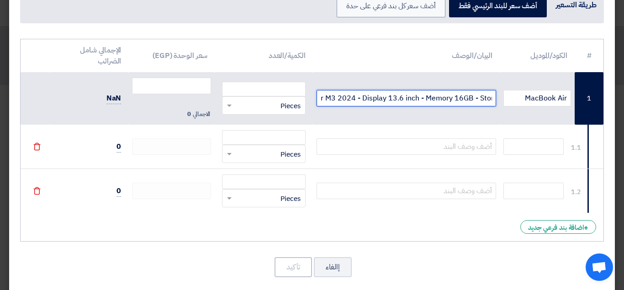
scroll to position [0, -188]
drag, startPoint x: 491, startPoint y: 98, endPoint x: 328, endPoint y: 102, distance: 163.7
click at [328, 102] on input "MacBook Air M3 2024 - Display 13.6 inch - Memory 16GB - Storage 256 OR 512 G.B …" at bounding box center [407, 98] width 180 height 16
click at [329, 96] on input "MacBook Air M3 2024 - Display 13.6 inch - Memory 16GB - Storage 256 OR 512 G.B …" at bounding box center [407, 98] width 180 height 16
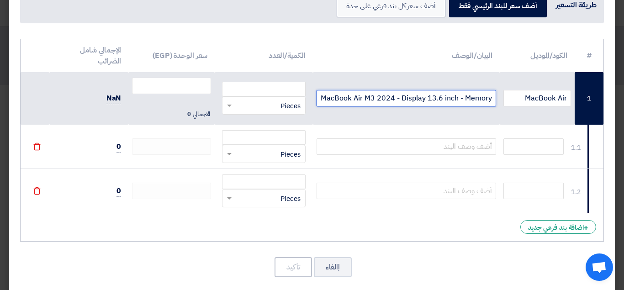
click at [329, 96] on input "MacBook Air M3 2024 - Display 13.6 inch - Memory 16GB - Storage 256 OR 512 G.B …" at bounding box center [407, 98] width 180 height 16
click at [327, 100] on input "MacBook Air M3 2024 - Display 13.6 inch - Memory 16GB - Storage 256 OR 512 G.B …" at bounding box center [407, 98] width 180 height 16
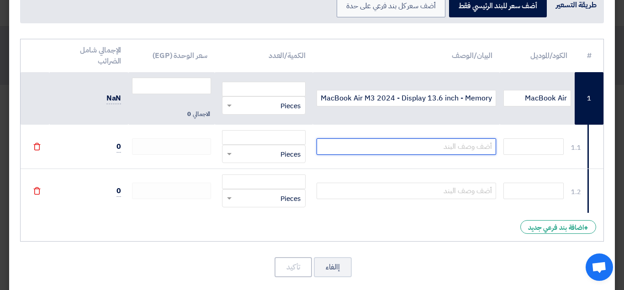
click at [410, 148] on input "text" at bounding box center [407, 147] width 180 height 16
paste input "MacBook Air M3 2024 - Display 13.6 inch - Memory 16GB - Storage 256 OR 512 G.B …"
type input "MacBook Air M3 2024 - Display 13.6 inch - Memory 16GB - Storage 256 OR 512 G.B …"
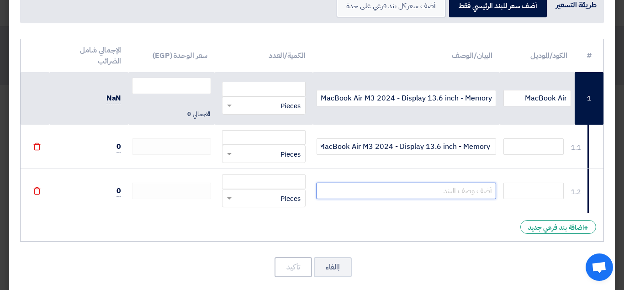
click at [414, 190] on input "text" at bounding box center [407, 191] width 180 height 16
paste input "MacBook Air M3 2024 - Display 13.6 inch - Memory 16GB - Storage 256 OR 512 G.B …"
type input "MacBook Air M3 2024 - Display 13.6 inch - Memory 16GB - Storage 256 OR 512 G.B …"
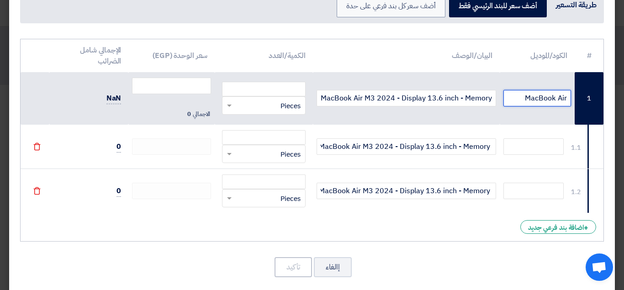
click at [542, 101] on input "MacBook Air" at bounding box center [538, 98] width 68 height 16
click at [543, 100] on input "MacBook Air" at bounding box center [538, 98] width 68 height 16
drag, startPoint x: 524, startPoint y: 97, endPoint x: 568, endPoint y: 101, distance: 44.1
click at [568, 101] on input "MacBook Air" at bounding box center [538, 98] width 68 height 16
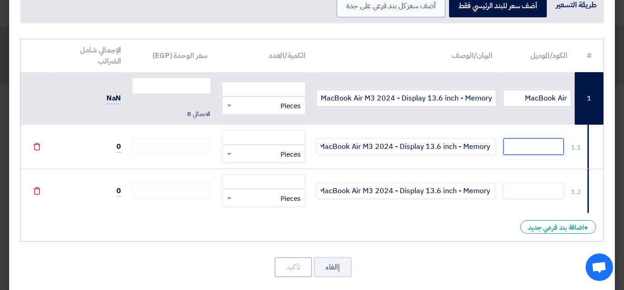
click at [521, 144] on input "text" at bounding box center [534, 147] width 60 height 16
paste input "MacBook Air"
type input "MacBook Air"
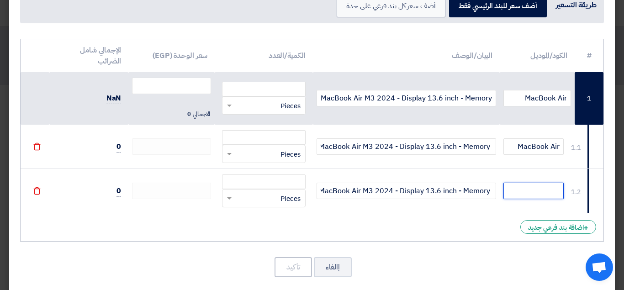
click at [547, 189] on input "text" at bounding box center [534, 191] width 60 height 16
paste input "MacBook Air"
type input "MacBook Air"
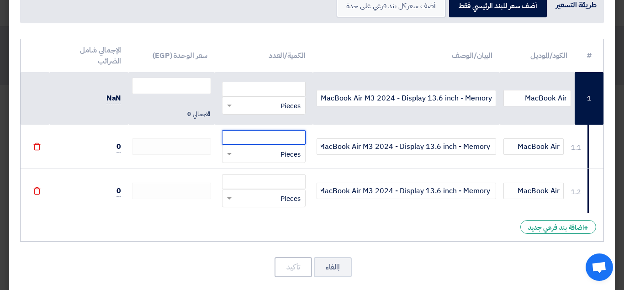
click at [272, 136] on input "number" at bounding box center [263, 137] width 83 height 15
click at [283, 155] on span "Pieces" at bounding box center [291, 154] width 20 height 11
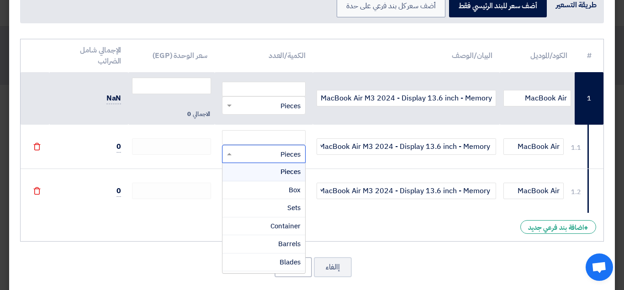
click at [291, 168] on span "Pieces" at bounding box center [291, 172] width 20 height 10
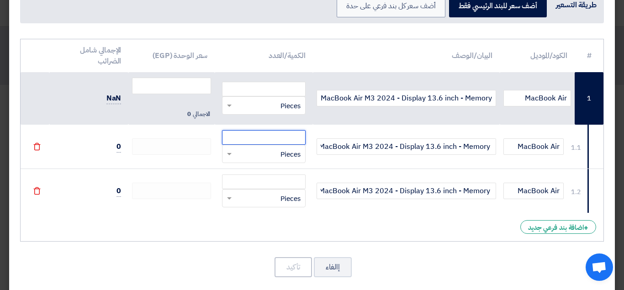
click at [289, 139] on input "number" at bounding box center [263, 137] width 83 height 15
type input "1"
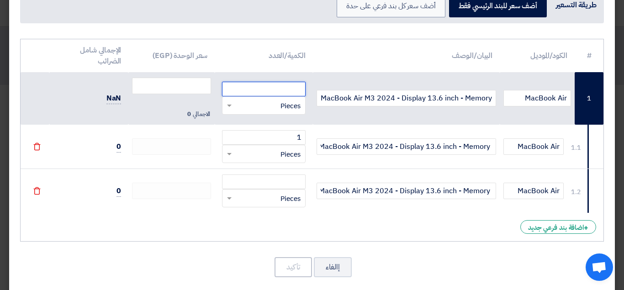
click at [295, 91] on input "number" at bounding box center [263, 89] width 83 height 15
type input "1"
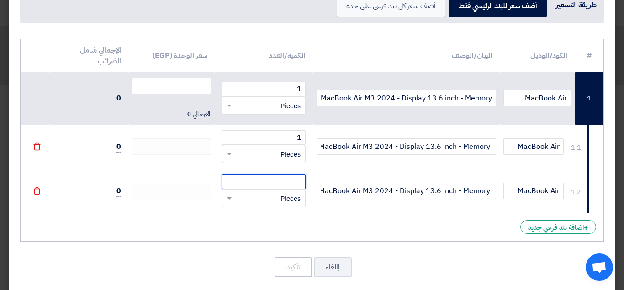
click at [292, 179] on input "number" at bounding box center [263, 182] width 83 height 15
type input "1"
click at [168, 135] on td at bounding box center [171, 147] width 86 height 44
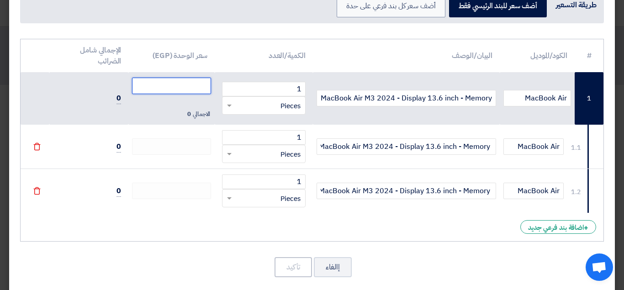
click at [176, 84] on input "number" at bounding box center [171, 86] width 79 height 16
type input "85500"
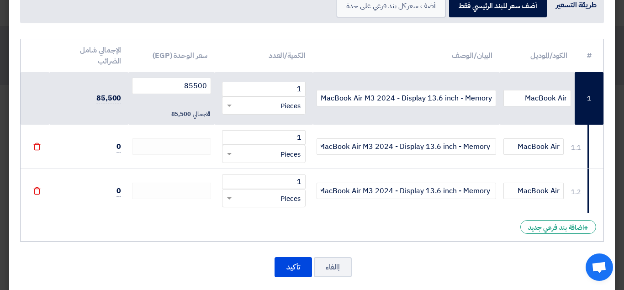
click at [38, 191] on icon "File" at bounding box center [37, 191] width 8 height 8
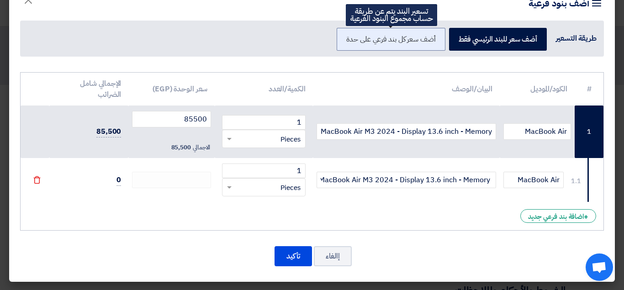
click at [394, 37] on label "أضف سعر كل بند فرعي على حدة" at bounding box center [391, 39] width 108 height 23
click at [430, 37] on input "أضف سعر كل بند فرعي على حدة" at bounding box center [433, 39] width 6 height 6
radio input "true"
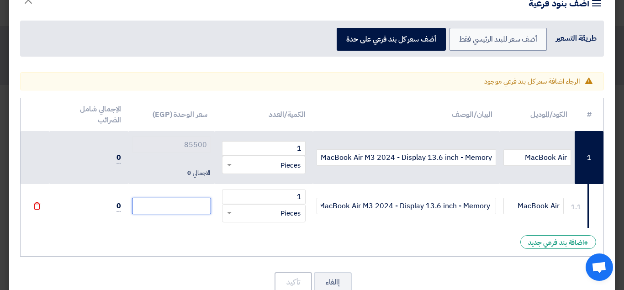
click at [191, 209] on input "number" at bounding box center [171, 206] width 79 height 16
type input "6"
type input "67"
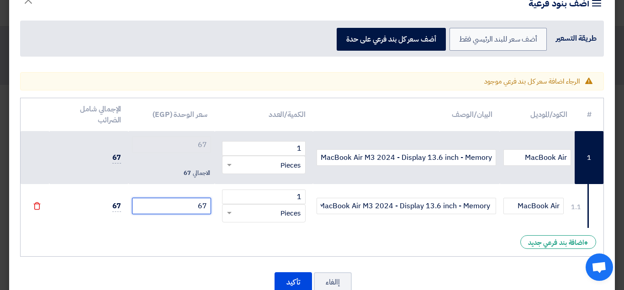
type input "677"
type input "6770"
type input "67700"
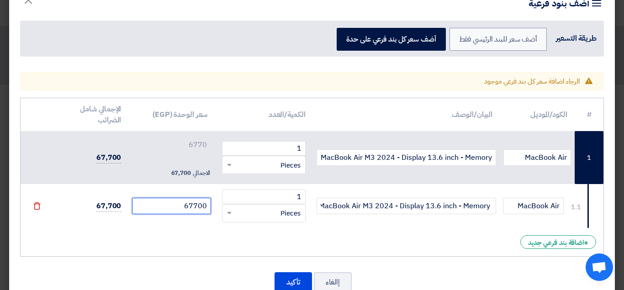
type input "67700"
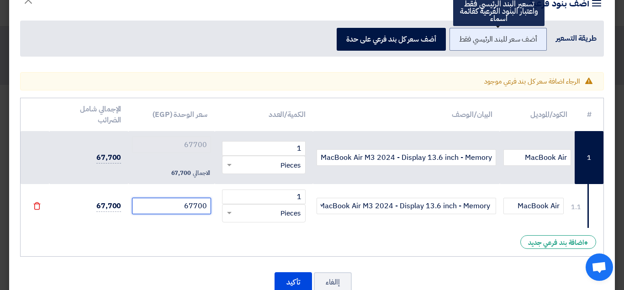
type input "67700"
click at [482, 43] on label "أضف سعر للبند الرئيسي فقط" at bounding box center [499, 39] width 98 height 23
click at [532, 42] on input "أضف سعر للبند الرئيسي فقط" at bounding box center [535, 39] width 6 height 6
radio input "true"
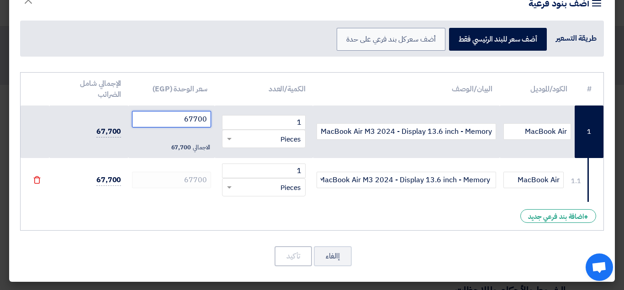
click at [178, 124] on input "67700" at bounding box center [171, 119] width 79 height 16
type input "8500"
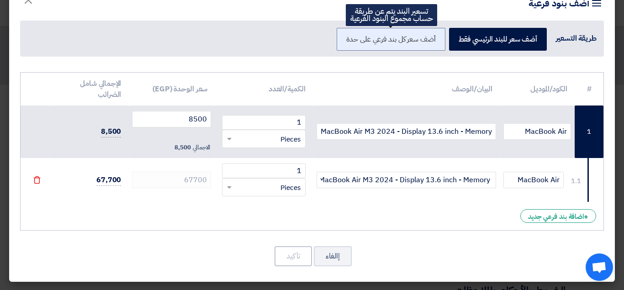
click at [410, 47] on label "أضف سعر كل بند فرعي على حدة" at bounding box center [391, 39] width 108 height 23
click at [430, 42] on input "أضف سعر كل بند فرعي على حدة" at bounding box center [433, 39] width 6 height 6
radio input "true"
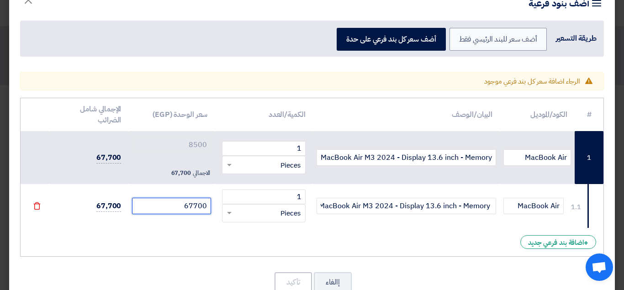
click at [179, 208] on input "67700" at bounding box center [171, 206] width 79 height 16
type input "6"
type input "67"
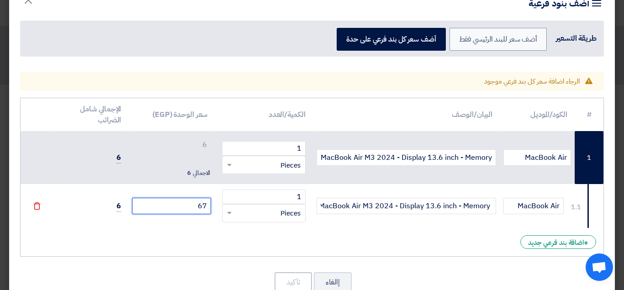
type input "67"
type input "672"
type input "6726"
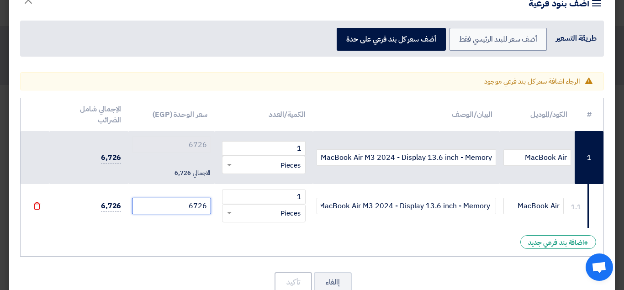
type input "67260"
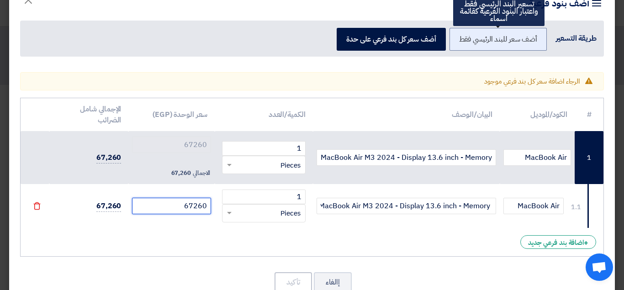
type input "67260"
click at [486, 40] on label "أضف سعر للبند الرئيسي فقط" at bounding box center [499, 39] width 98 height 23
click at [532, 40] on input "أضف سعر للبند الرئيسي فقط" at bounding box center [535, 39] width 6 height 6
radio input "true"
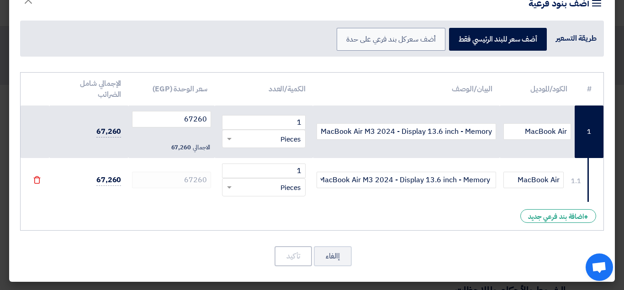
click at [370, 246] on div "إالغاء تأكيد" at bounding box center [312, 256] width 584 height 22
click at [399, 220] on div "# الكود/الموديل البيان/الوصف الكمية/العدد سعر الوحدة (EGP) الإجمالي شامل الضرائ…" at bounding box center [312, 151] width 584 height 159
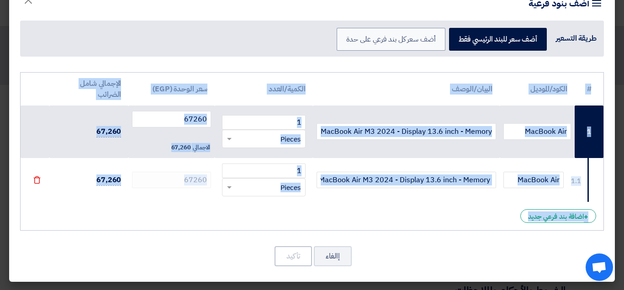
click at [399, 220] on div "# الكود/الموديل البيان/الوصف الكمية/العدد سعر الوحدة (EGP) الإجمالي شامل الضرائ…" at bounding box center [312, 151] width 584 height 159
click at [443, 218] on div "# الكود/الموديل البيان/الوصف الكمية/العدد سعر الوحدة (EGP) الإجمالي شامل الضرائ…" at bounding box center [312, 151] width 584 height 159
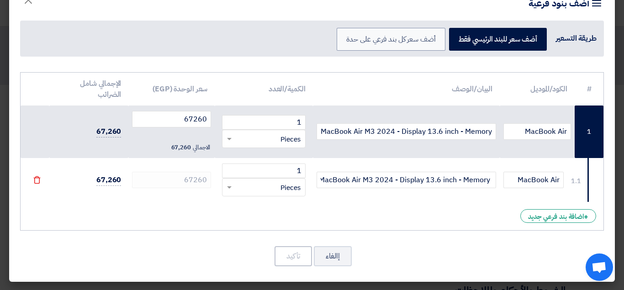
click at [474, 250] on div "إالغاء تأكيد" at bounding box center [312, 256] width 584 height 22
click at [323, 263] on button "إالغاء" at bounding box center [333, 256] width 38 height 20
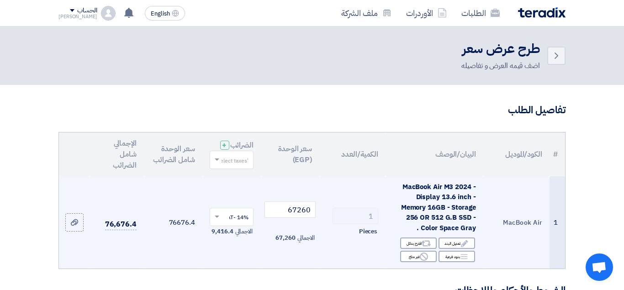
scroll to position [58, 0]
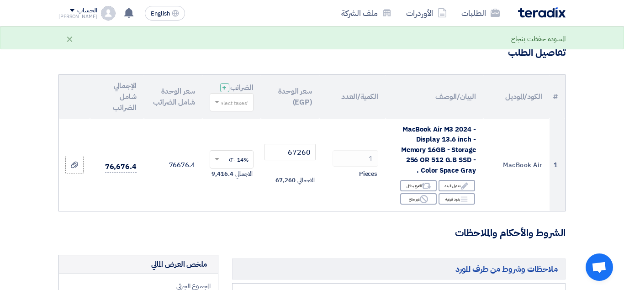
click at [244, 111] on input "text" at bounding box center [237, 103] width 26 height 15
click at [235, 123] on span "14% -VAT" at bounding box center [236, 119] width 25 height 8
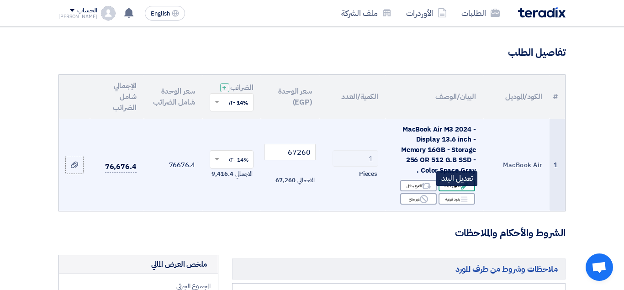
click at [461, 190] on icon "Edit" at bounding box center [465, 186] width 8 height 8
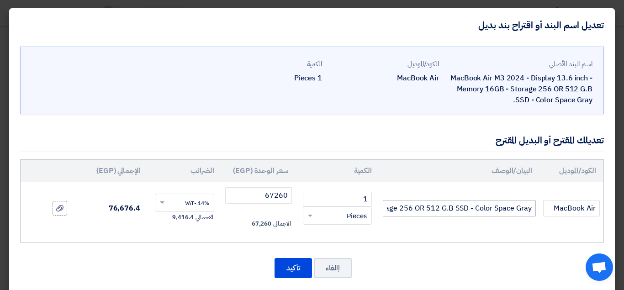
scroll to position [11, 0]
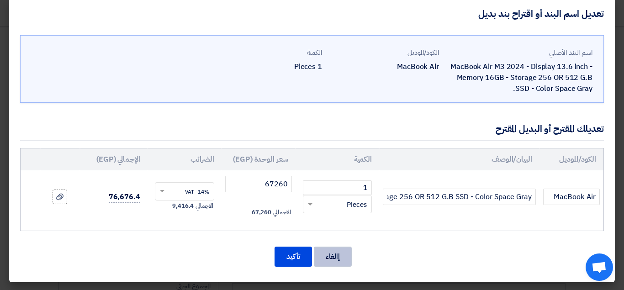
click at [331, 258] on button "إالغاء" at bounding box center [333, 257] width 38 height 20
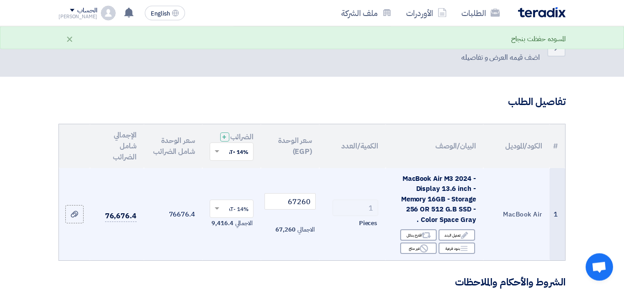
scroll to position [0, 0]
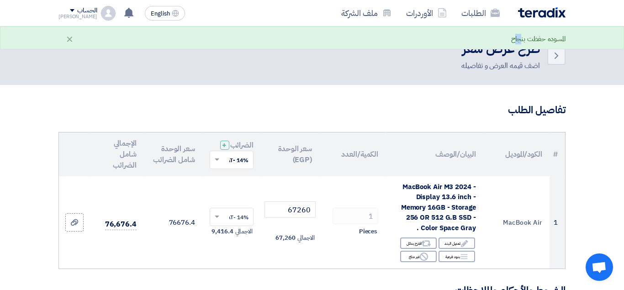
drag, startPoint x: 515, startPoint y: 47, endPoint x: 368, endPoint y: 0, distance: 154.5
click at [522, 35] on div "المسوده حفظت بنجاح ×" at bounding box center [312, 38] width 624 height 23
click at [69, 42] on div "×" at bounding box center [70, 38] width 8 height 11
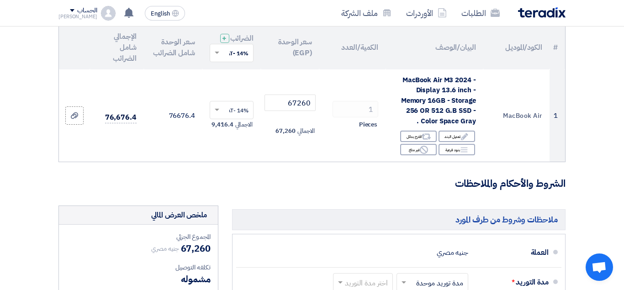
scroll to position [101, 0]
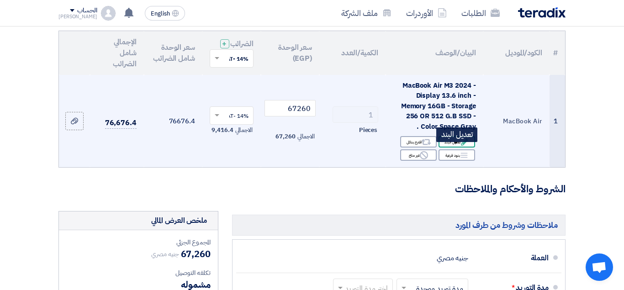
click at [462, 146] on icon "Edit" at bounding box center [465, 142] width 8 height 8
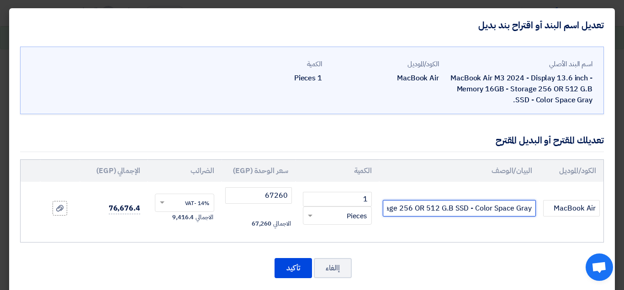
scroll to position [0, -214]
drag, startPoint x: 521, startPoint y: 209, endPoint x: 399, endPoint y: 205, distance: 122.6
click at [399, 205] on input "MacBook Air M3 2024 - Display 13.6 inch - Memory 16GB - Storage 256 OR 512 G.B …" at bounding box center [459, 208] width 153 height 16
click at [469, 200] on input "MacBook Air M3 2024 - Display 13.6 inch - Memory 16GB - Storage 256 OR 512 G.B …" at bounding box center [459, 208] width 153 height 16
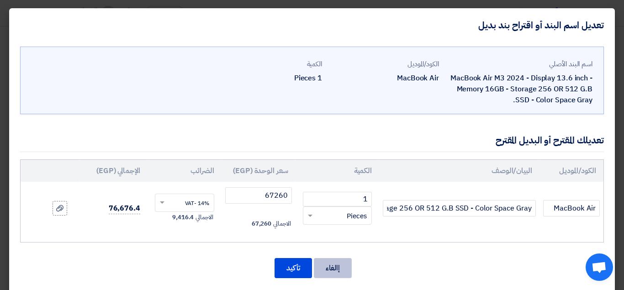
click at [338, 272] on button "إالغاء" at bounding box center [333, 268] width 38 height 20
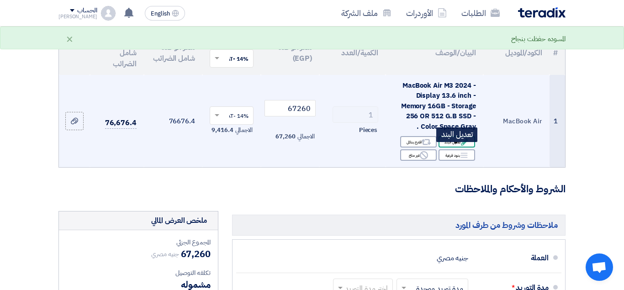
click at [461, 146] on icon "Edit" at bounding box center [465, 142] width 8 height 8
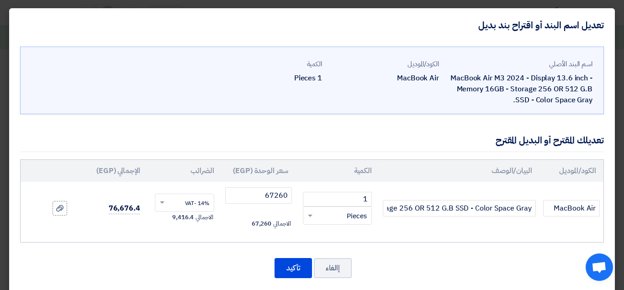
scroll to position [11, 0]
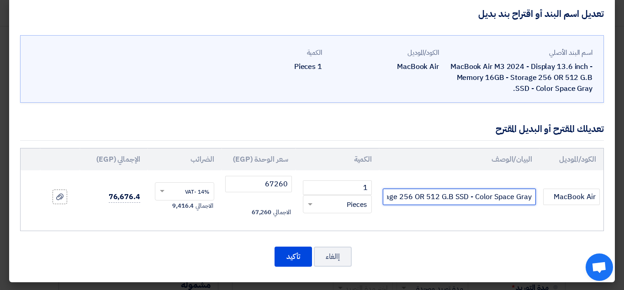
drag, startPoint x: 519, startPoint y: 195, endPoint x: 412, endPoint y: 200, distance: 107.1
click at [412, 200] on input "MacBook Air M3 2024 - Display 13.6 inch - Memory 16GB - Storage 256 OR 512 G.B …" at bounding box center [459, 197] width 153 height 16
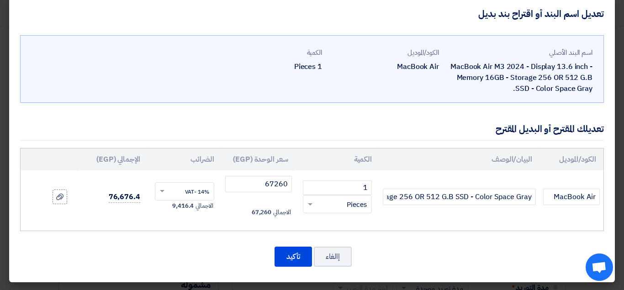
click at [495, 222] on td "MacBook Air M3 2024 - Display 13.6 inch - Memory 16GB - Storage 256 OR 512 G.B …" at bounding box center [459, 196] width 160 height 53
click at [339, 256] on button "إالغاء" at bounding box center [333, 257] width 38 height 20
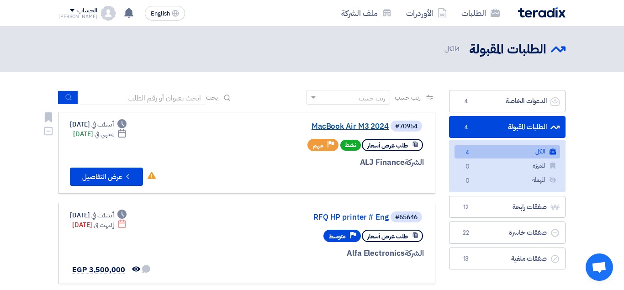
click at [352, 125] on link "MacBook Air M3 2024" at bounding box center [297, 127] width 183 height 8
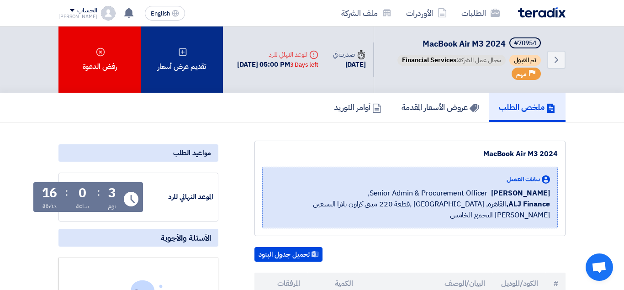
click at [207, 84] on div "تقديم عرض أسعار" at bounding box center [182, 60] width 82 height 66
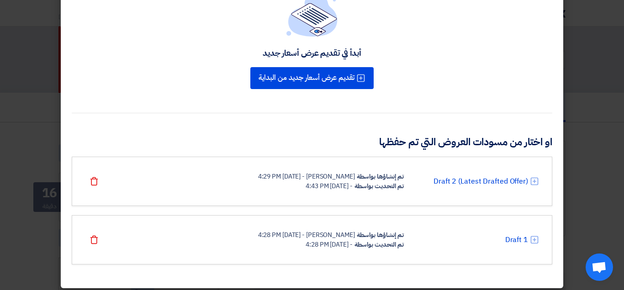
scroll to position [72, 0]
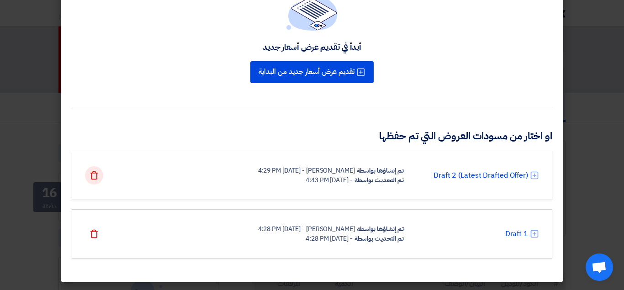
click at [90, 178] on icon "Delete" at bounding box center [94, 175] width 9 height 9
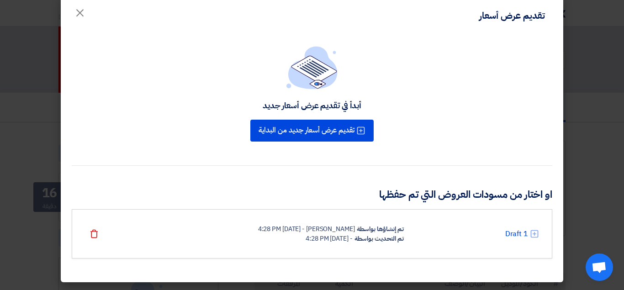
scroll to position [13, 0]
click at [92, 230] on icon "Delete" at bounding box center [94, 233] width 9 height 9
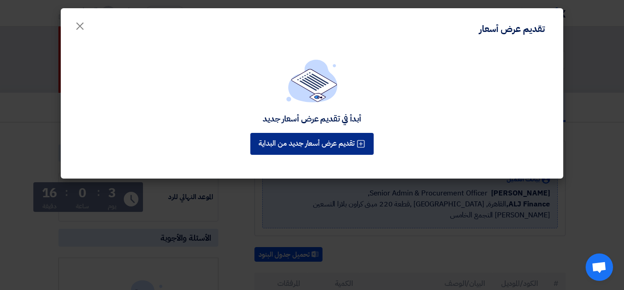
click at [347, 151] on button "تقديم عرض أسعار جديد من البداية" at bounding box center [311, 144] width 123 height 22
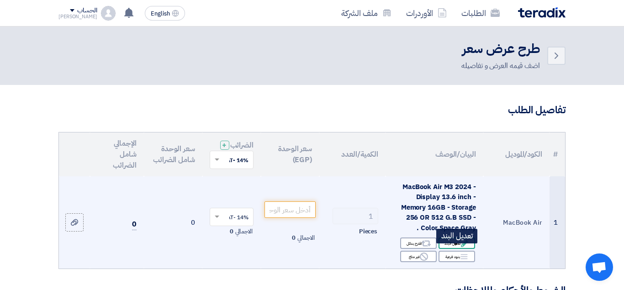
click at [455, 249] on div "Edit تعديل البند" at bounding box center [457, 243] width 37 height 11
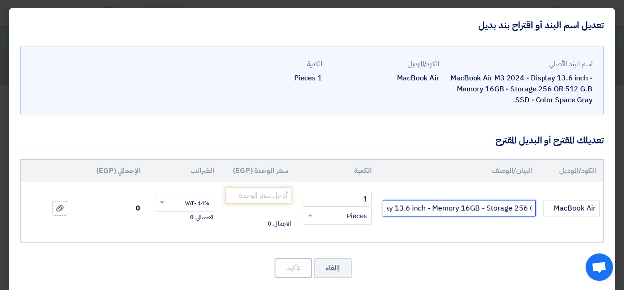
scroll to position [0, -101]
drag, startPoint x: 423, startPoint y: 208, endPoint x: 501, endPoint y: 210, distance: 77.7
click at [501, 210] on input "MacBook Air M3 2024 - Display 13.6 inch - Memory 16GB - Storage 256 OR 512 G.B …" at bounding box center [459, 208] width 153 height 16
type input "MacBook Air M3 2024 - Display 13.6 inch - Memory 16GB - Storage 512 G.B SSD - C…"
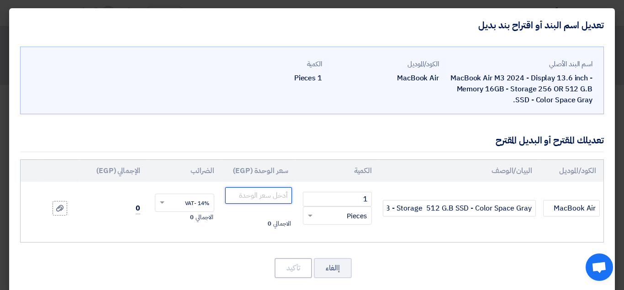
click at [277, 197] on input "number" at bounding box center [258, 195] width 67 height 16
click at [279, 197] on input "number" at bounding box center [258, 195] width 67 height 16
paste input "65789.47368421053"
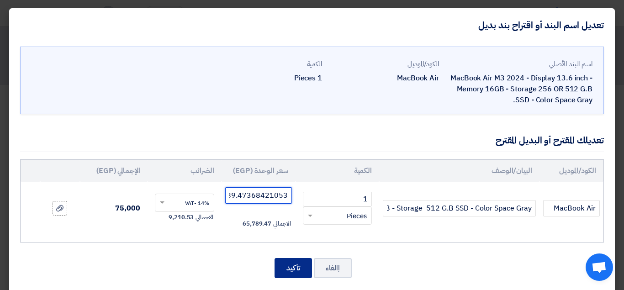
type input "65789.47368421053"
click at [293, 265] on button "تأكيد" at bounding box center [293, 268] width 37 height 20
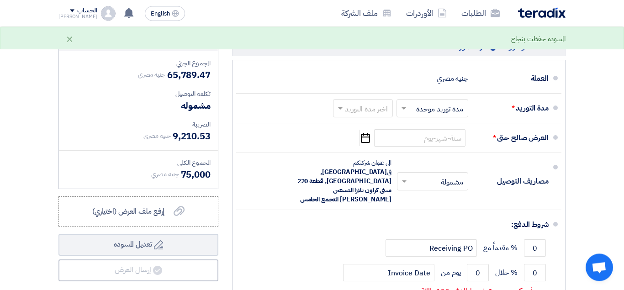
scroll to position [326, 0]
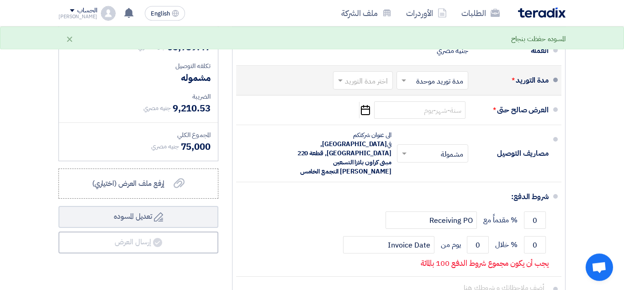
click at [358, 88] on input "text" at bounding box center [361, 81] width 55 height 13
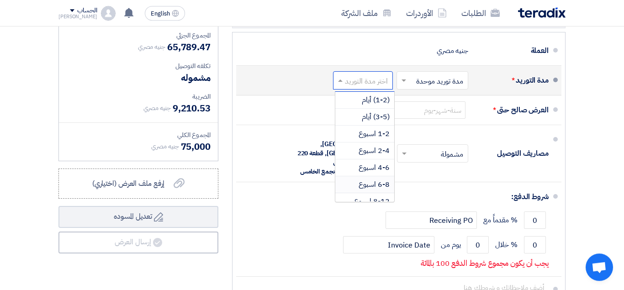
click at [377, 190] on span "6-8 اسبوع" at bounding box center [374, 184] width 31 height 11
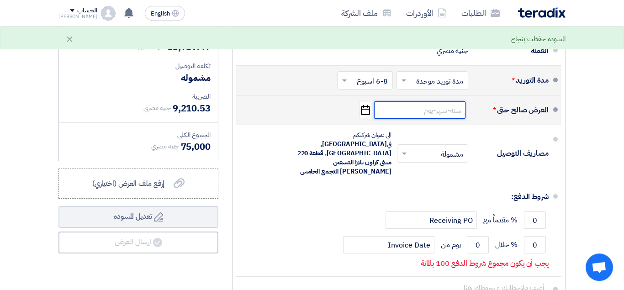
click at [451, 119] on input at bounding box center [419, 109] width 91 height 17
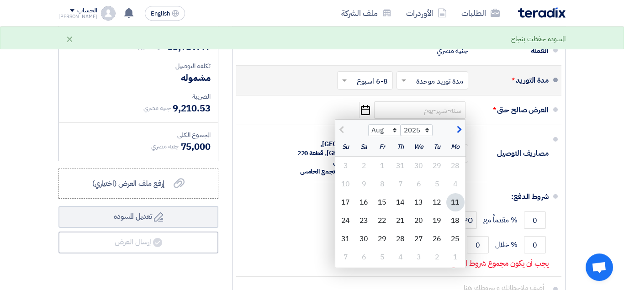
click at [353, 86] on input "text" at bounding box center [363, 81] width 51 height 13
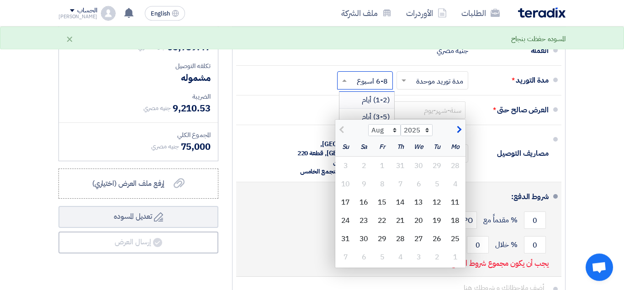
click at [277, 233] on div "0 % خلال 0 يوم من Invoice Date" at bounding box center [396, 245] width 305 height 25
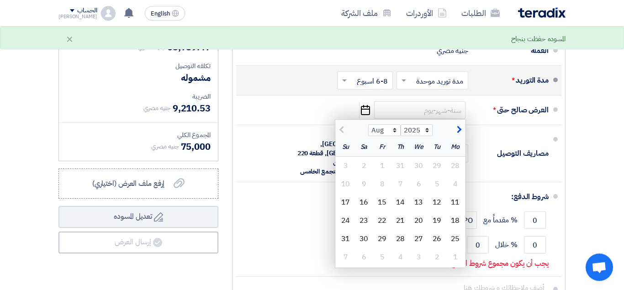
click at [368, 88] on input "text" at bounding box center [363, 81] width 51 height 13
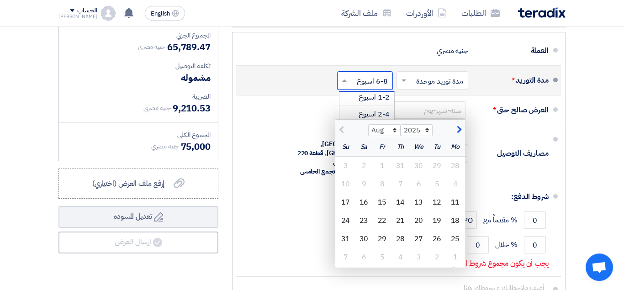
scroll to position [76, 0]
click at [382, 97] on span "4-6 اسبوع" at bounding box center [374, 91] width 31 height 11
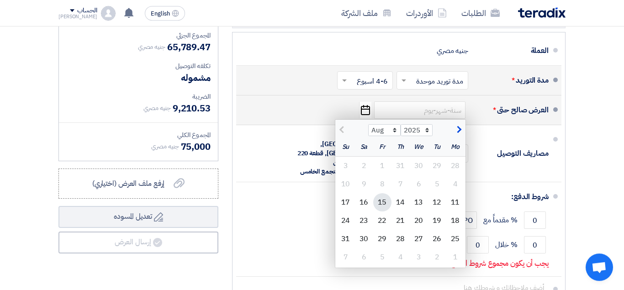
click at [383, 209] on div "15" at bounding box center [382, 202] width 18 height 18
type input "8/15/2025"
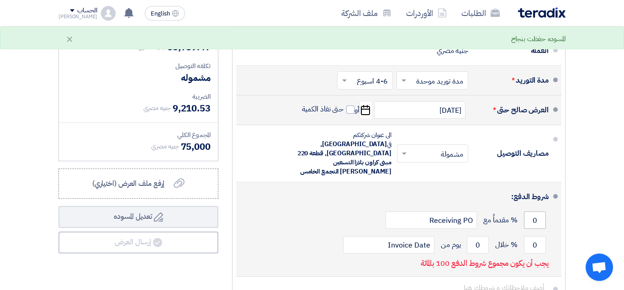
scroll to position [442, 0]
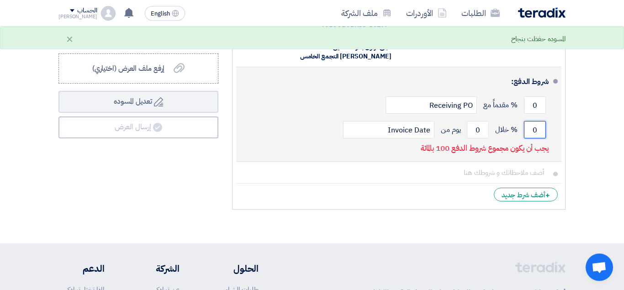
click at [533, 123] on input "0" at bounding box center [535, 129] width 22 height 17
type input "100"
click at [534, 96] on input "0" at bounding box center [535, 104] width 22 height 17
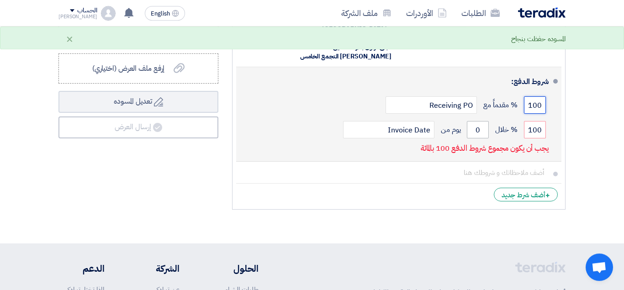
type input "100"
click at [475, 121] on input "0" at bounding box center [478, 129] width 22 height 17
type input "100"
click at [59, 91] on button "Draft تعديل المسوده" at bounding box center [139, 102] width 160 height 22
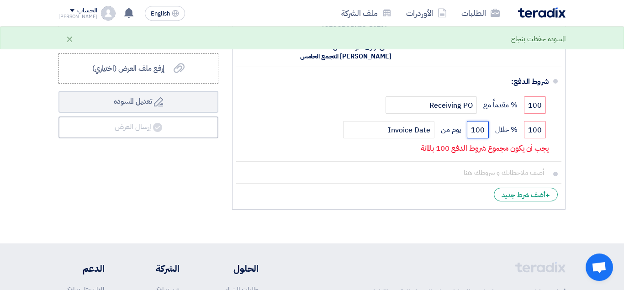
scroll to position [357, 0]
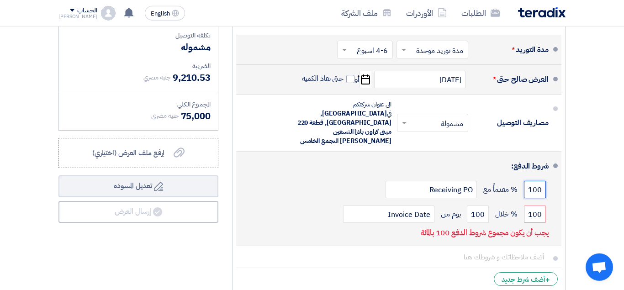
click at [532, 181] on input "100" at bounding box center [535, 189] width 22 height 17
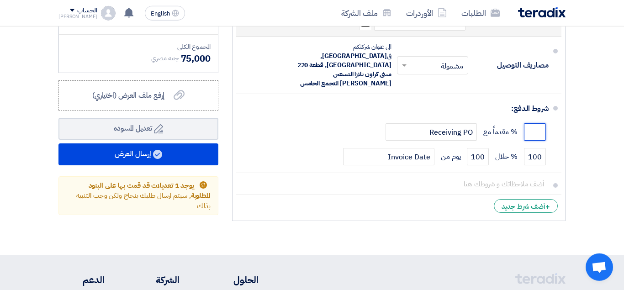
scroll to position [361, 0]
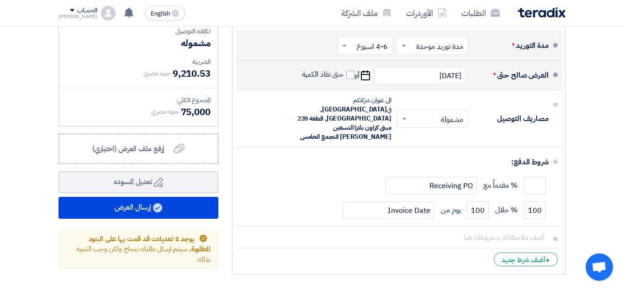
click at [585, 166] on section "تفاصيل الطلب # الكود/الموديل البيان/الوصف الكمية/العدد سعر الوحدة (EGP) الضرائب…" at bounding box center [312, 16] width 624 height 585
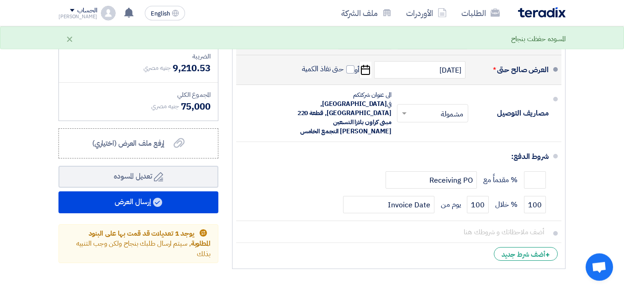
scroll to position [412, 0]
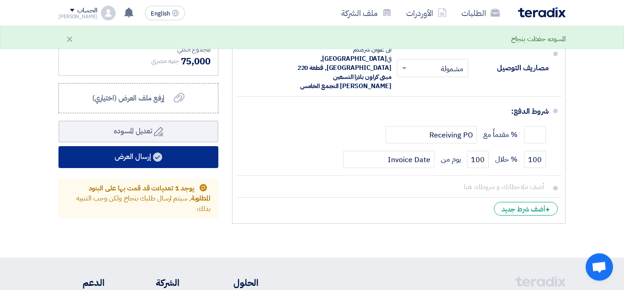
click at [161, 168] on button "إرسال العرض" at bounding box center [139, 157] width 160 height 22
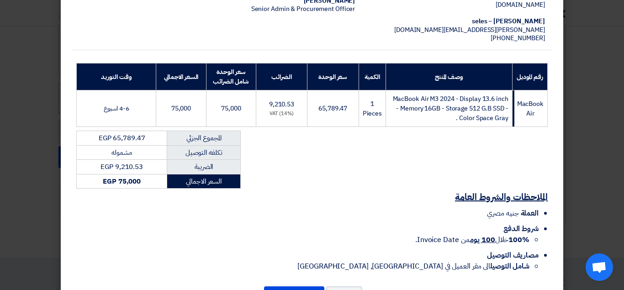
scroll to position [132, 0]
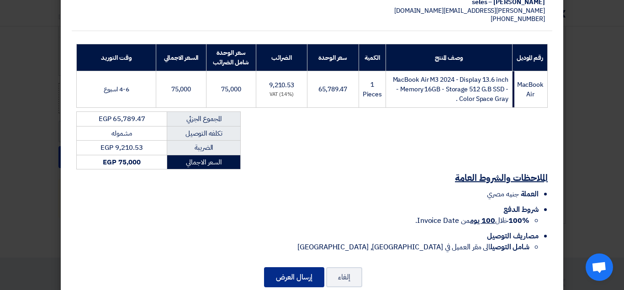
click at [294, 277] on button "إرسال العرض" at bounding box center [294, 277] width 60 height 20
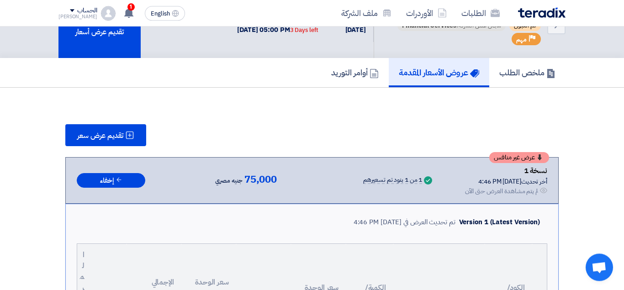
scroll to position [0, 0]
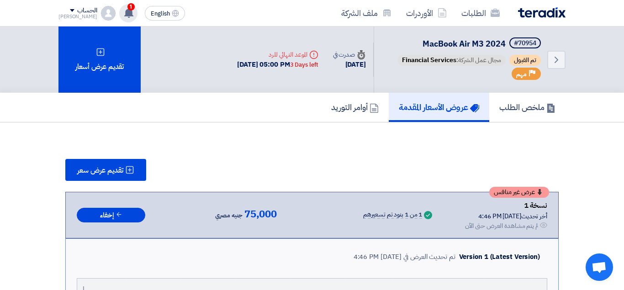
click at [124, 11] on use at bounding box center [128, 13] width 9 height 10
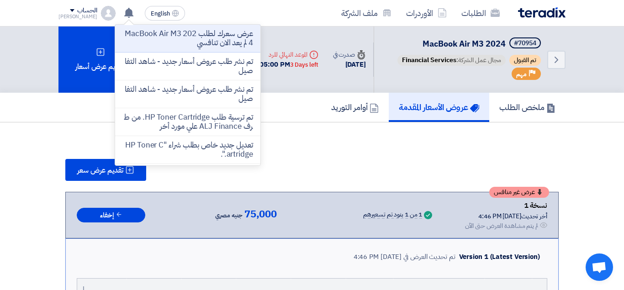
click at [324, 165] on div "تقديم عرض سعر" at bounding box center [312, 170] width 494 height 22
